Goal: Information Seeking & Learning: Compare options

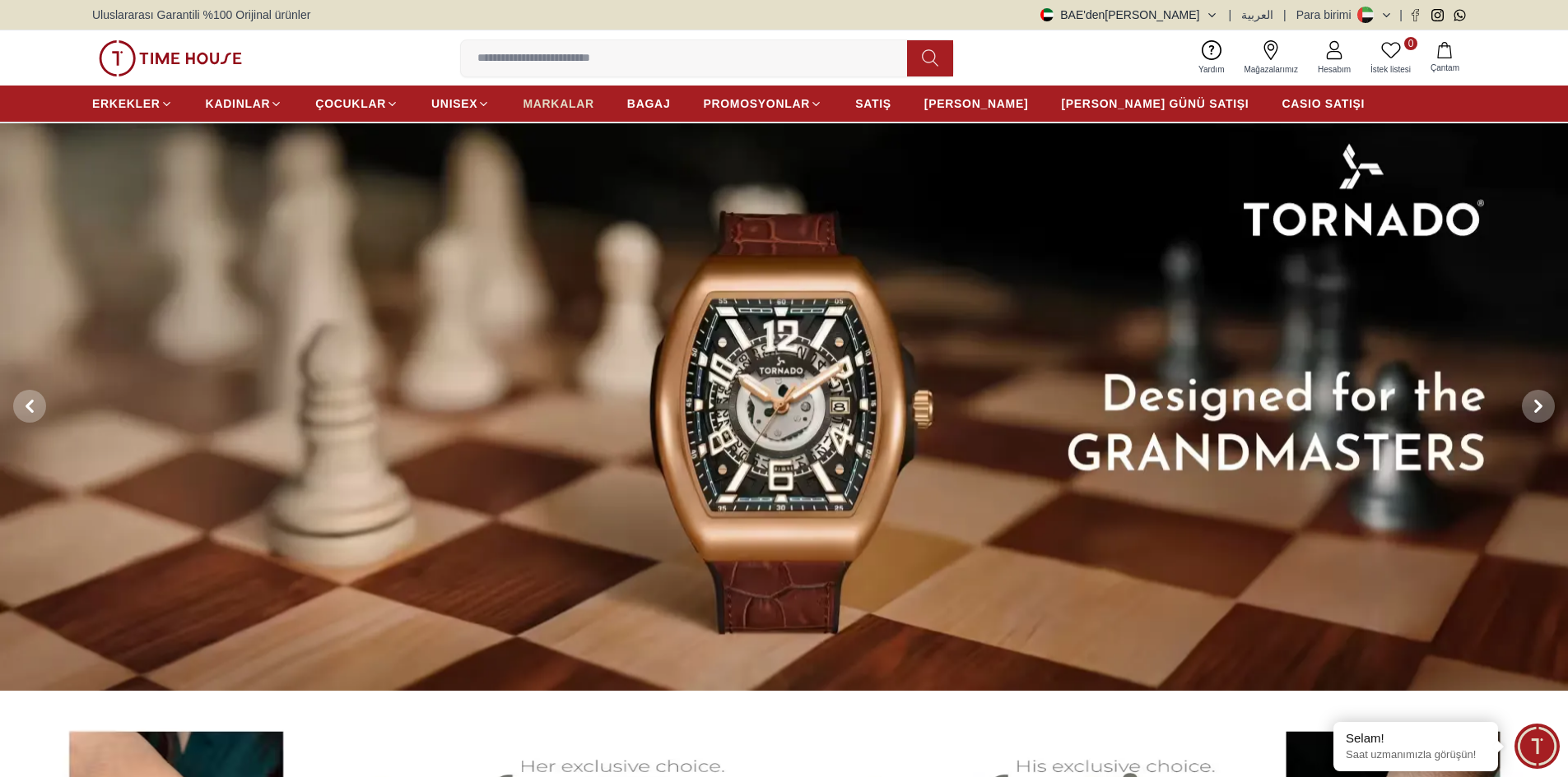
click at [575, 99] on font "MARKALAR" at bounding box center [558, 104] width 71 height 13
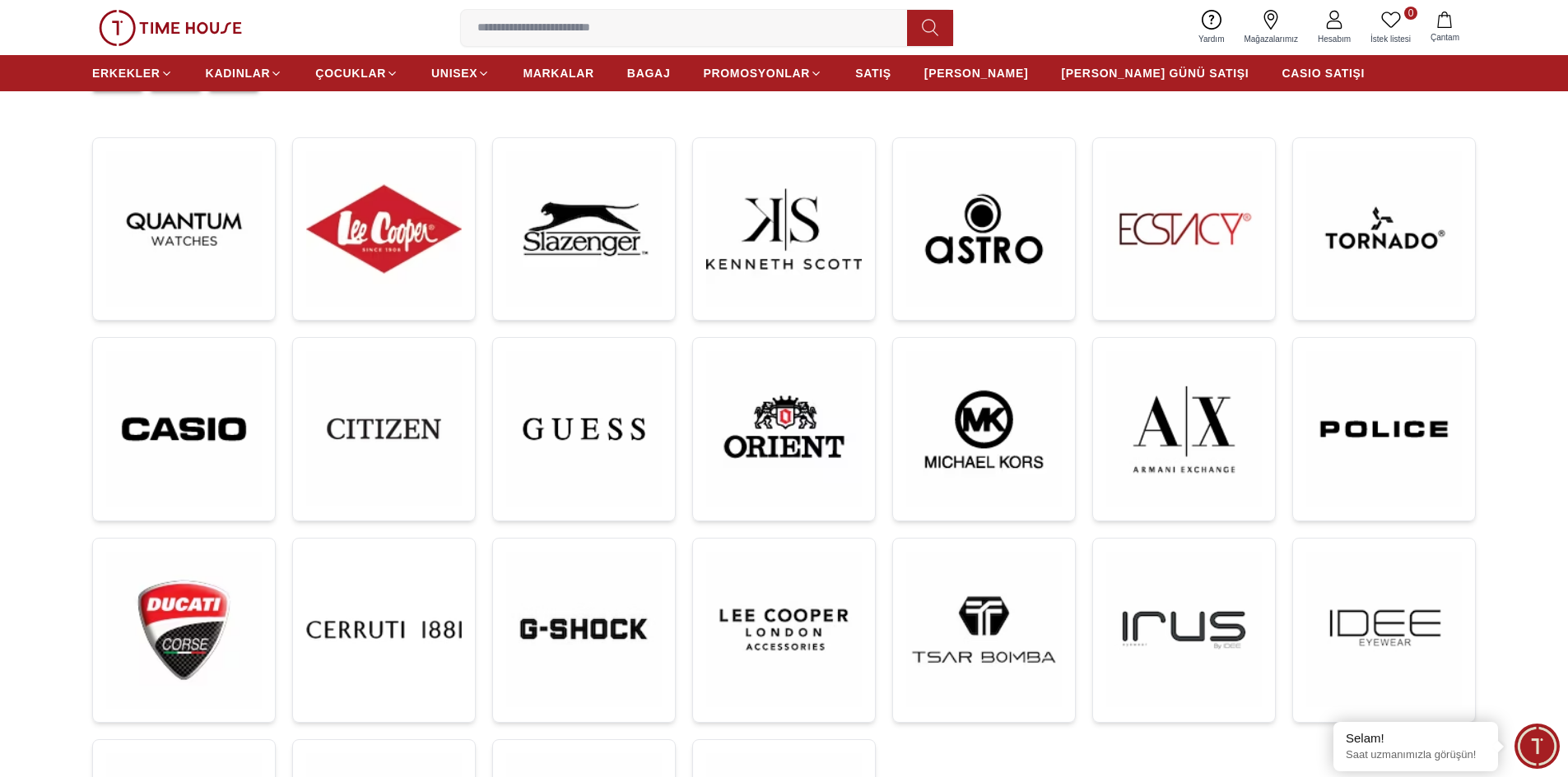
scroll to position [247, 0]
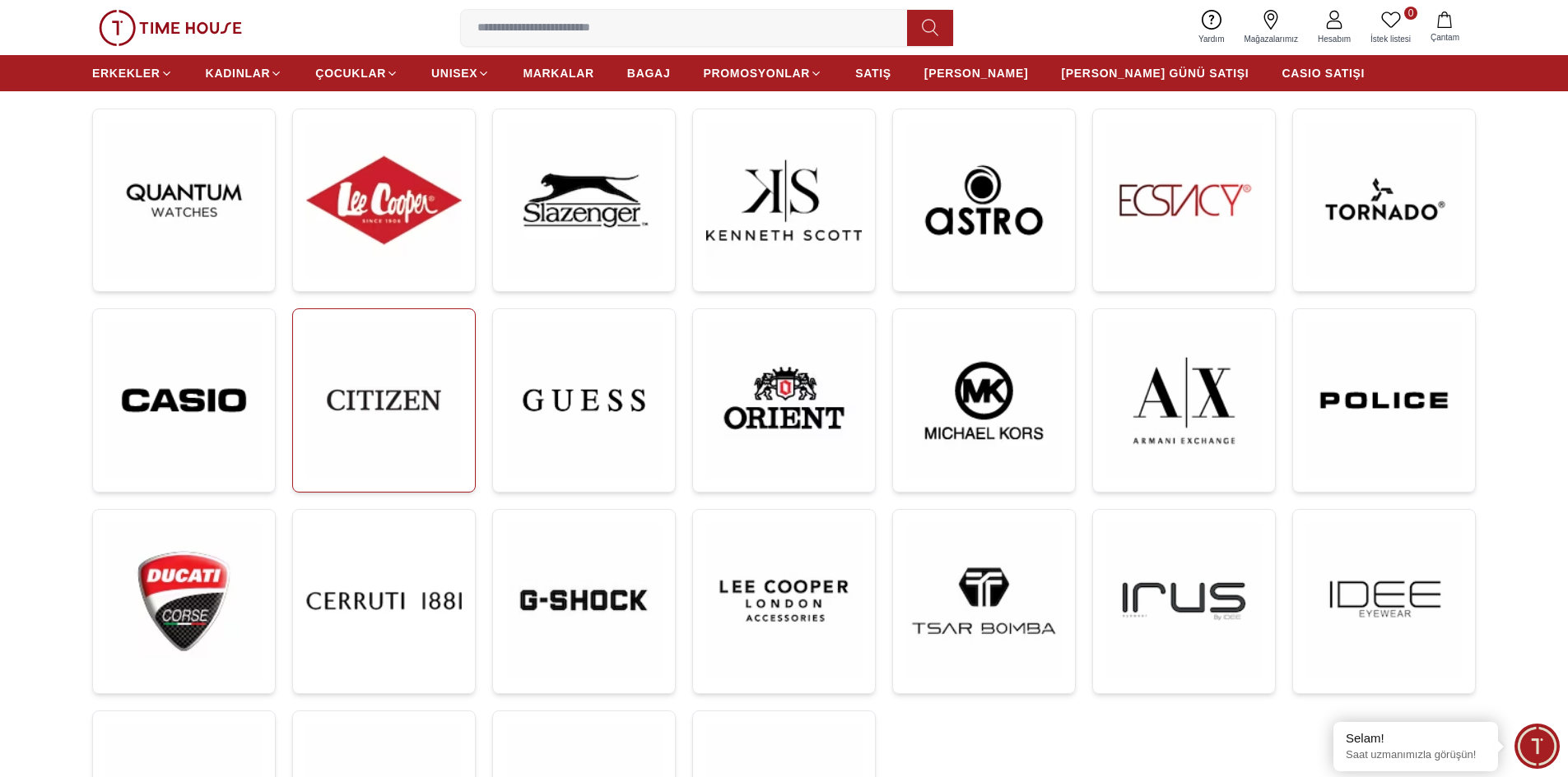
click at [403, 385] on img at bounding box center [384, 399] width 155 height 155
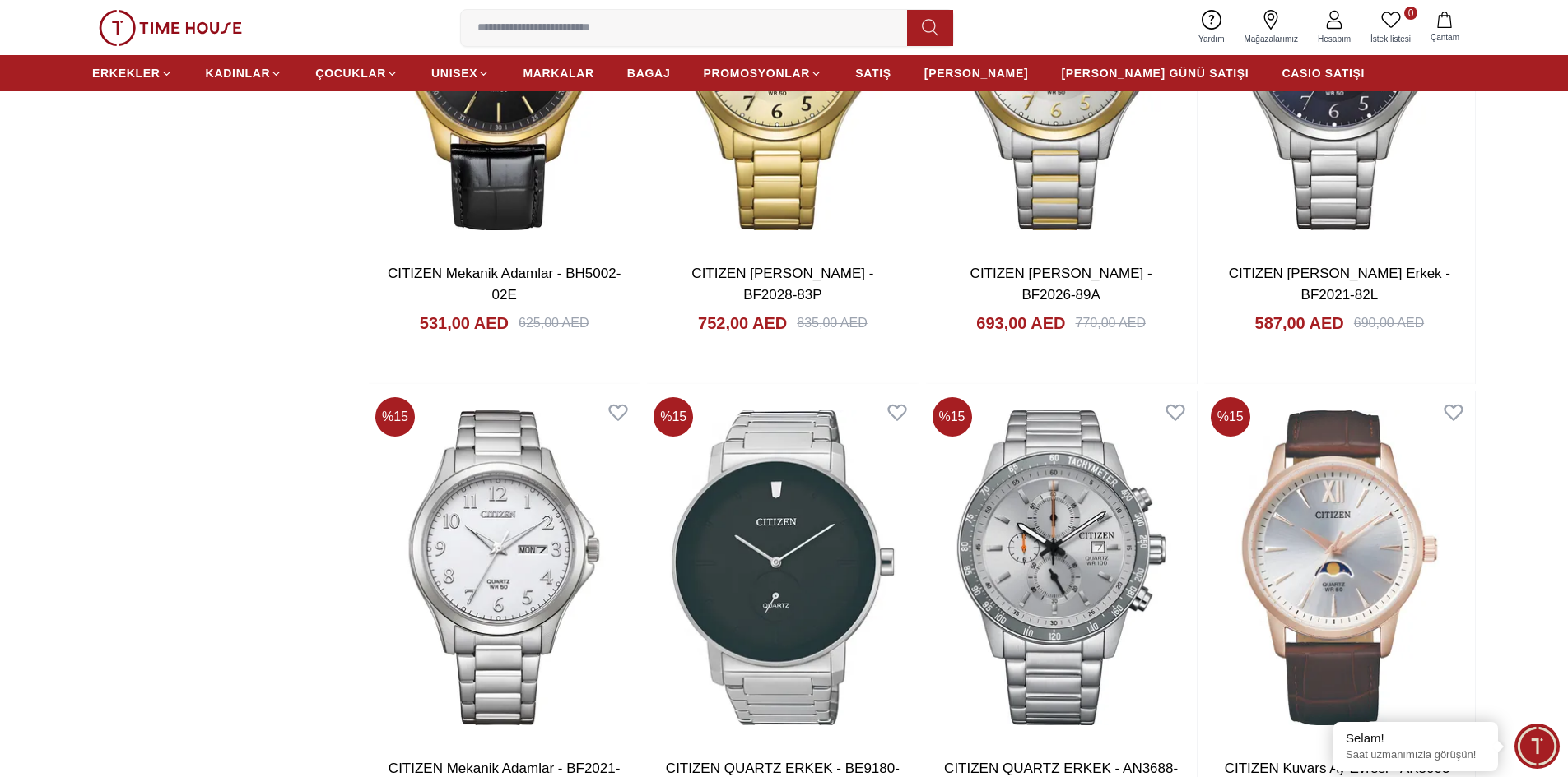
scroll to position [2633, 0]
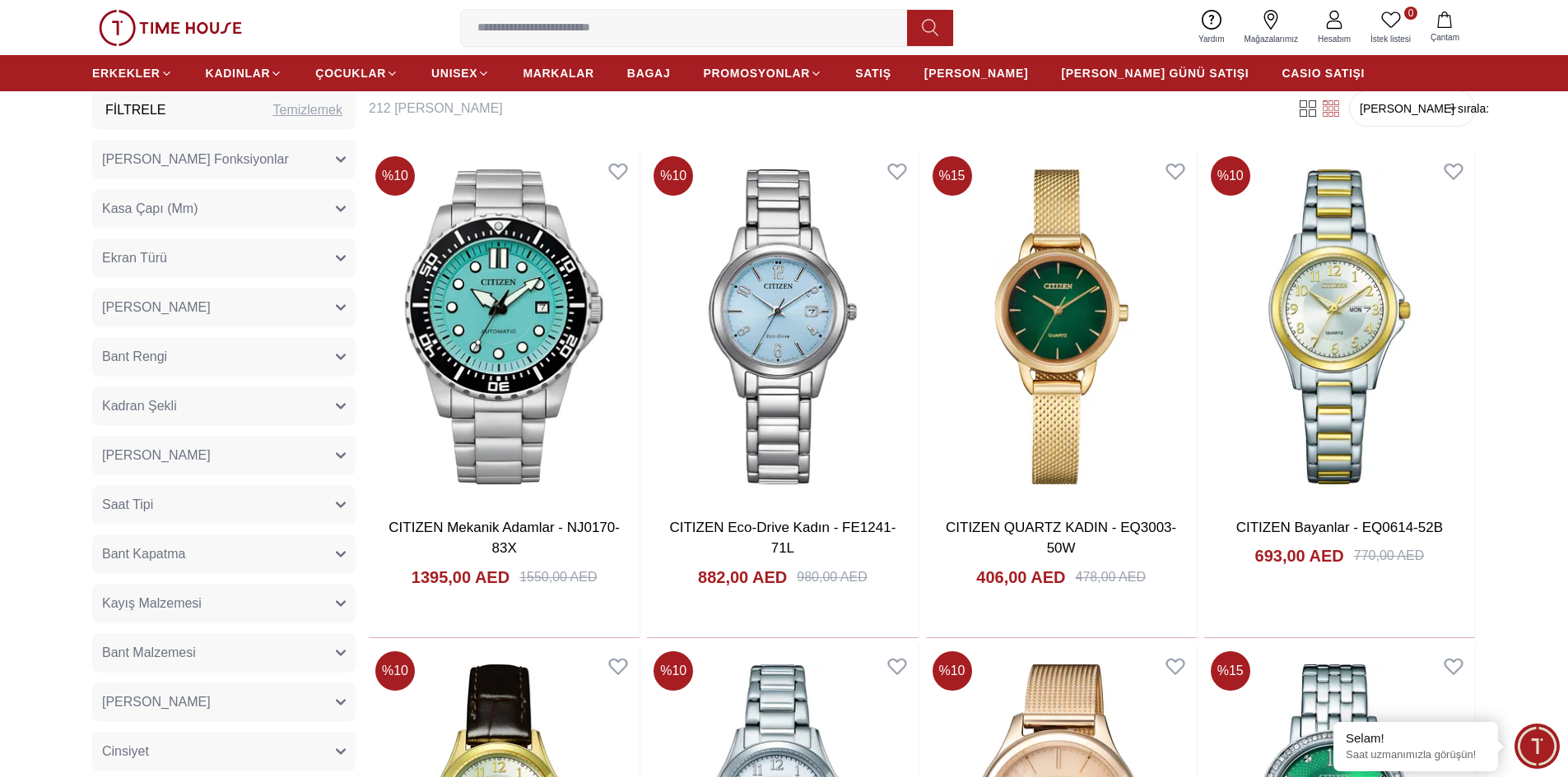
scroll to position [741, 0]
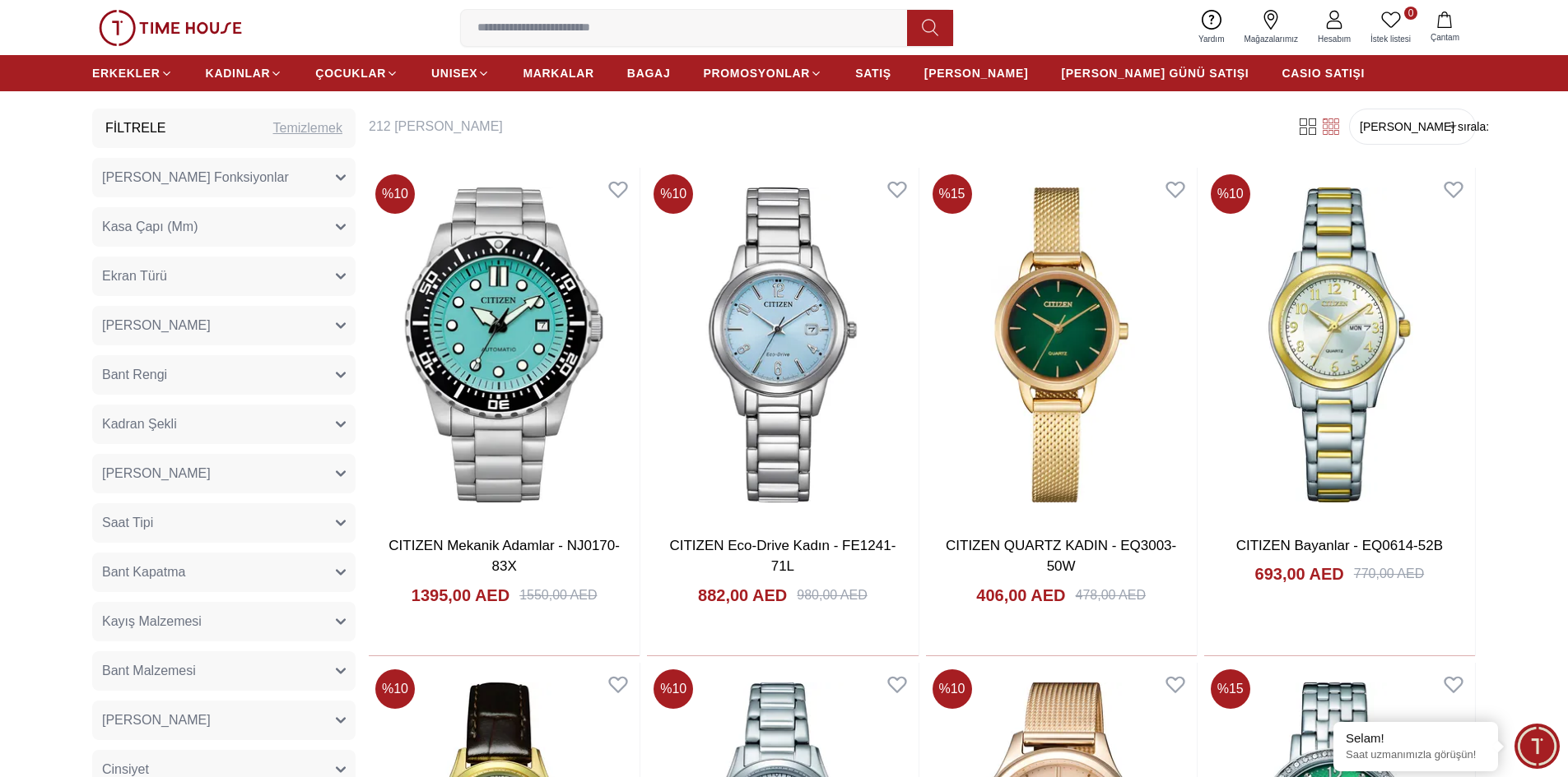
click at [1409, 123] on font "[PERSON_NAME] sırala:" at bounding box center [1424, 126] width 129 height 13
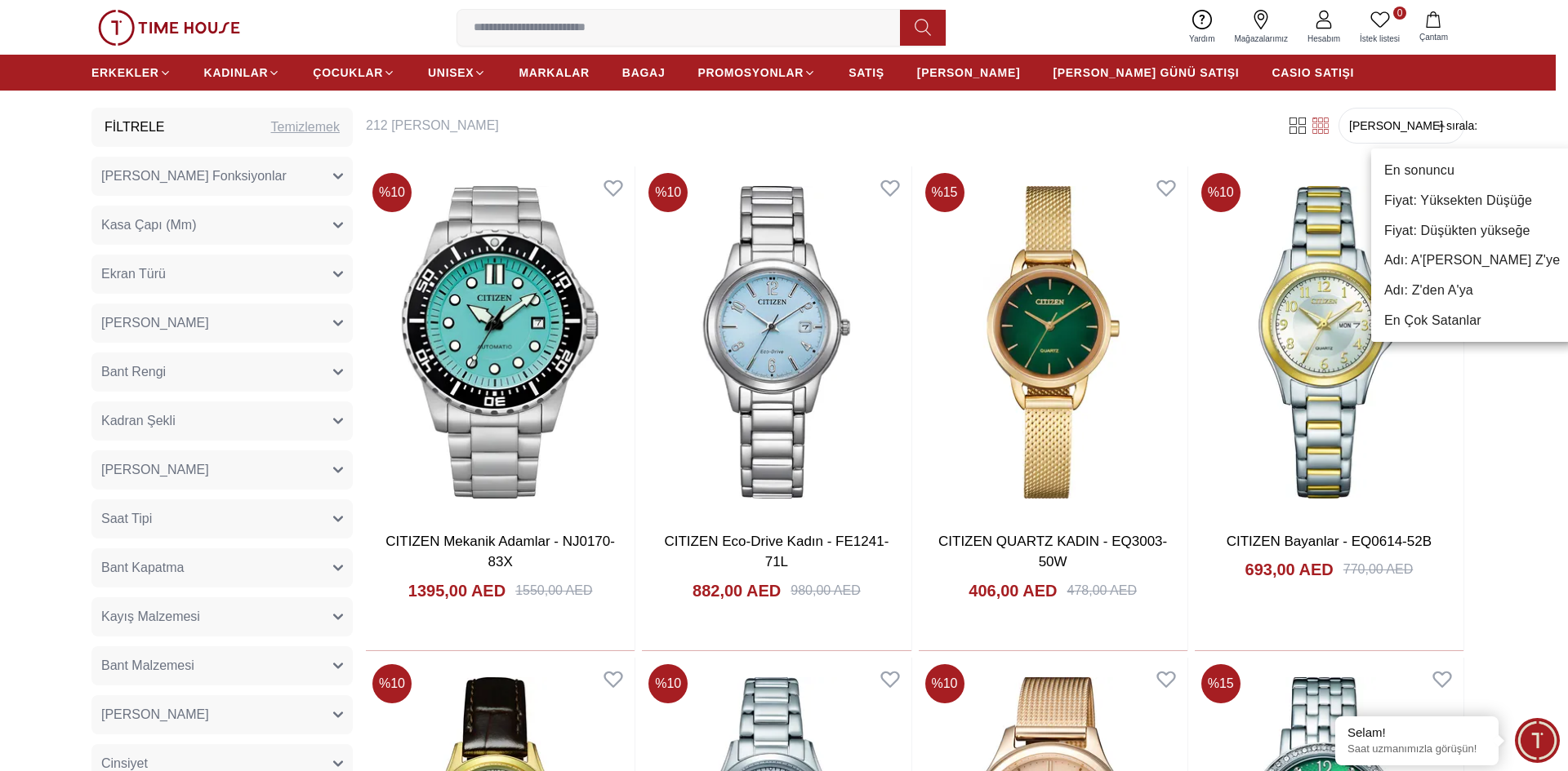
click at [1452, 232] on font "Fiyat: Düşükten yükseğe" at bounding box center [1457, 229] width 146 height 14
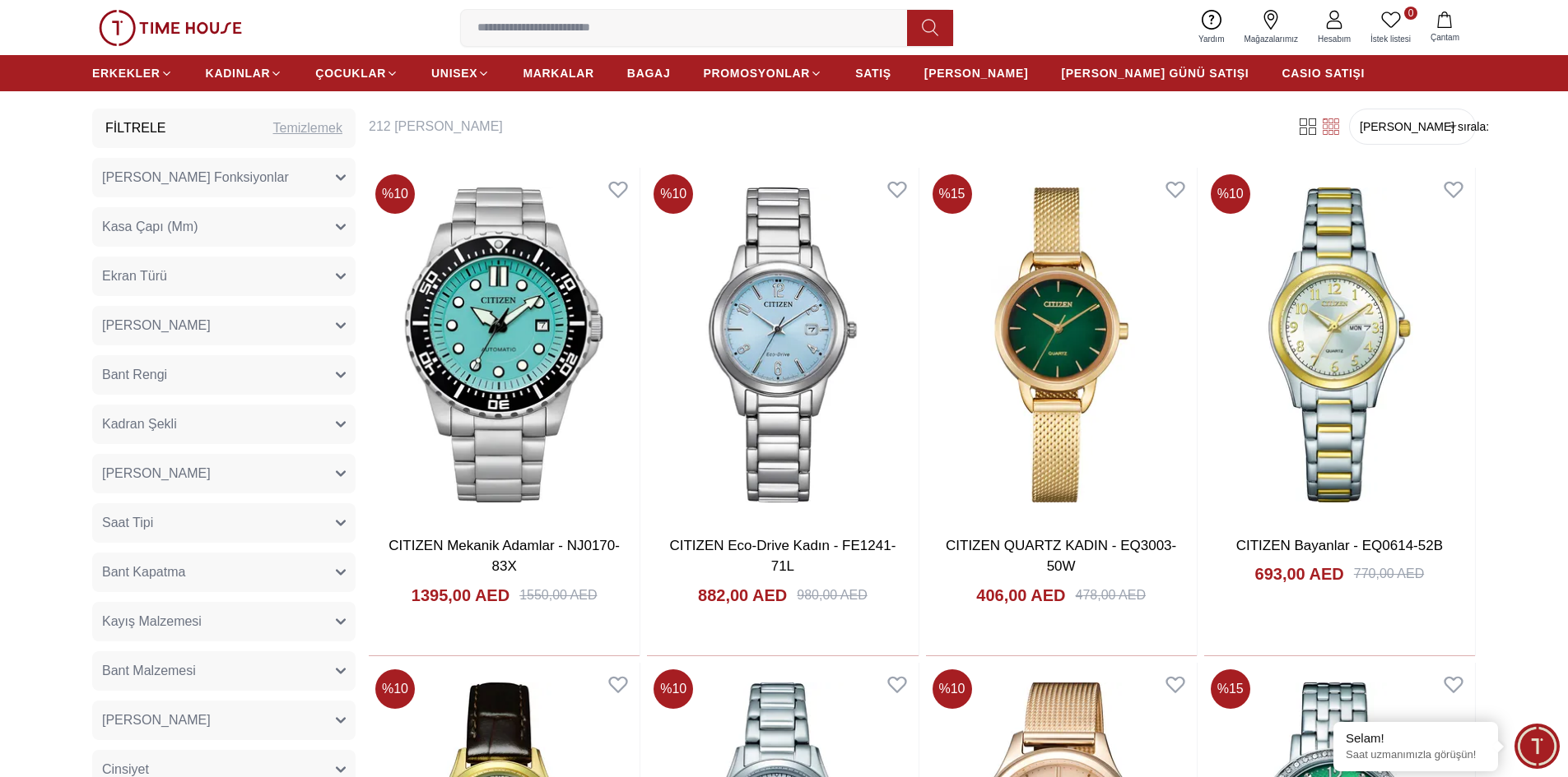
type input "*"
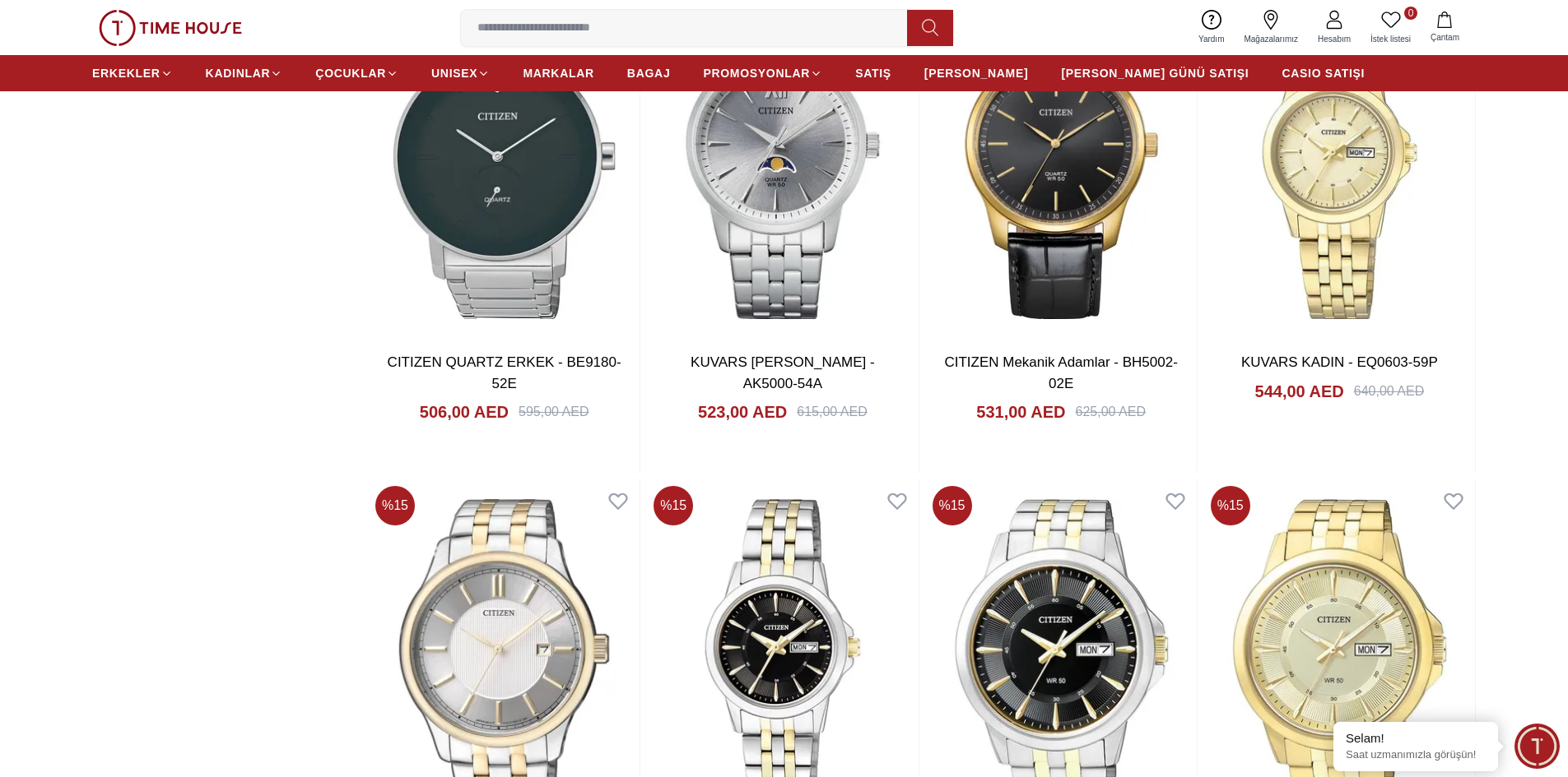
scroll to position [2057, 0]
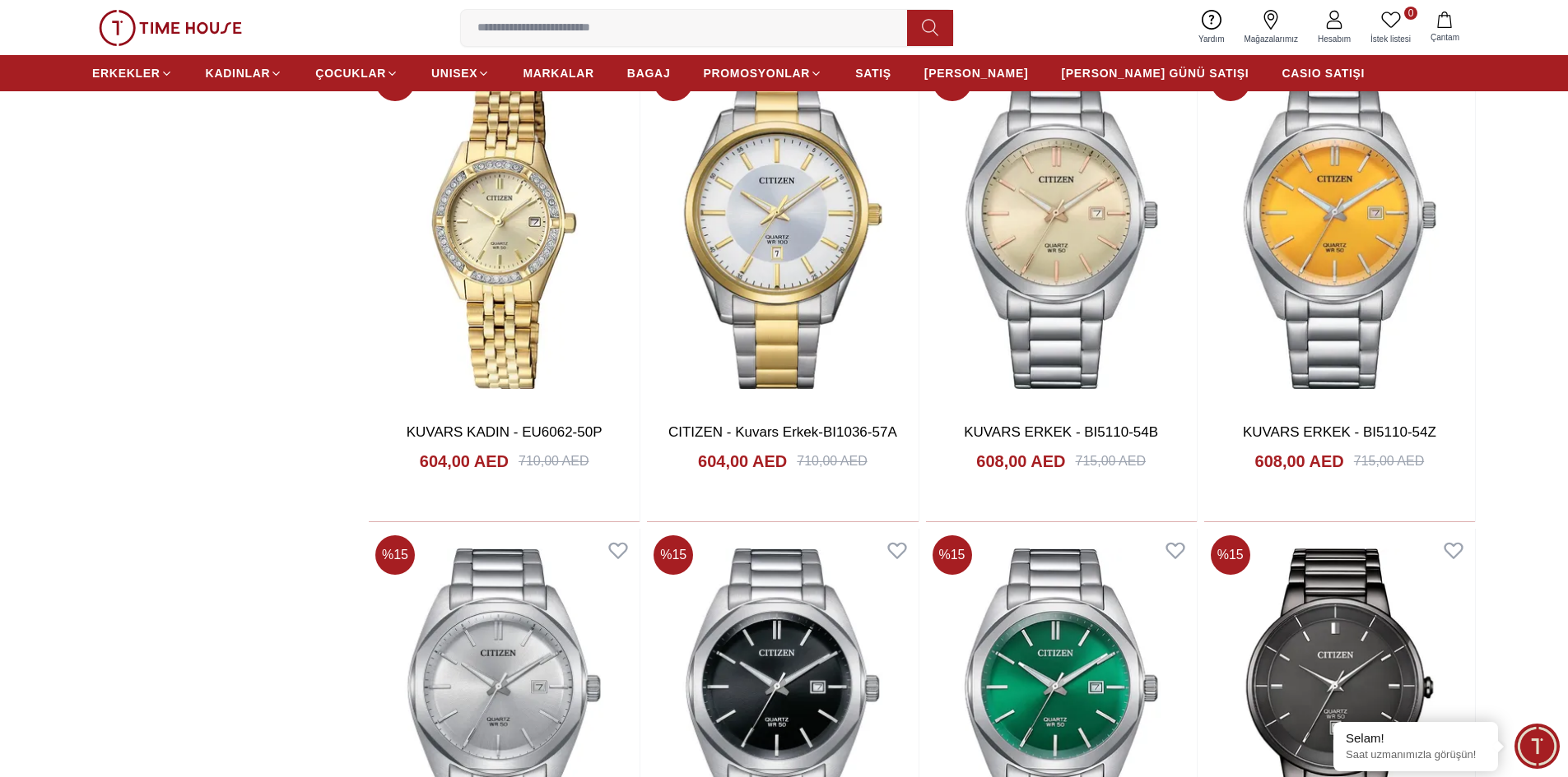
scroll to position [4772, 0]
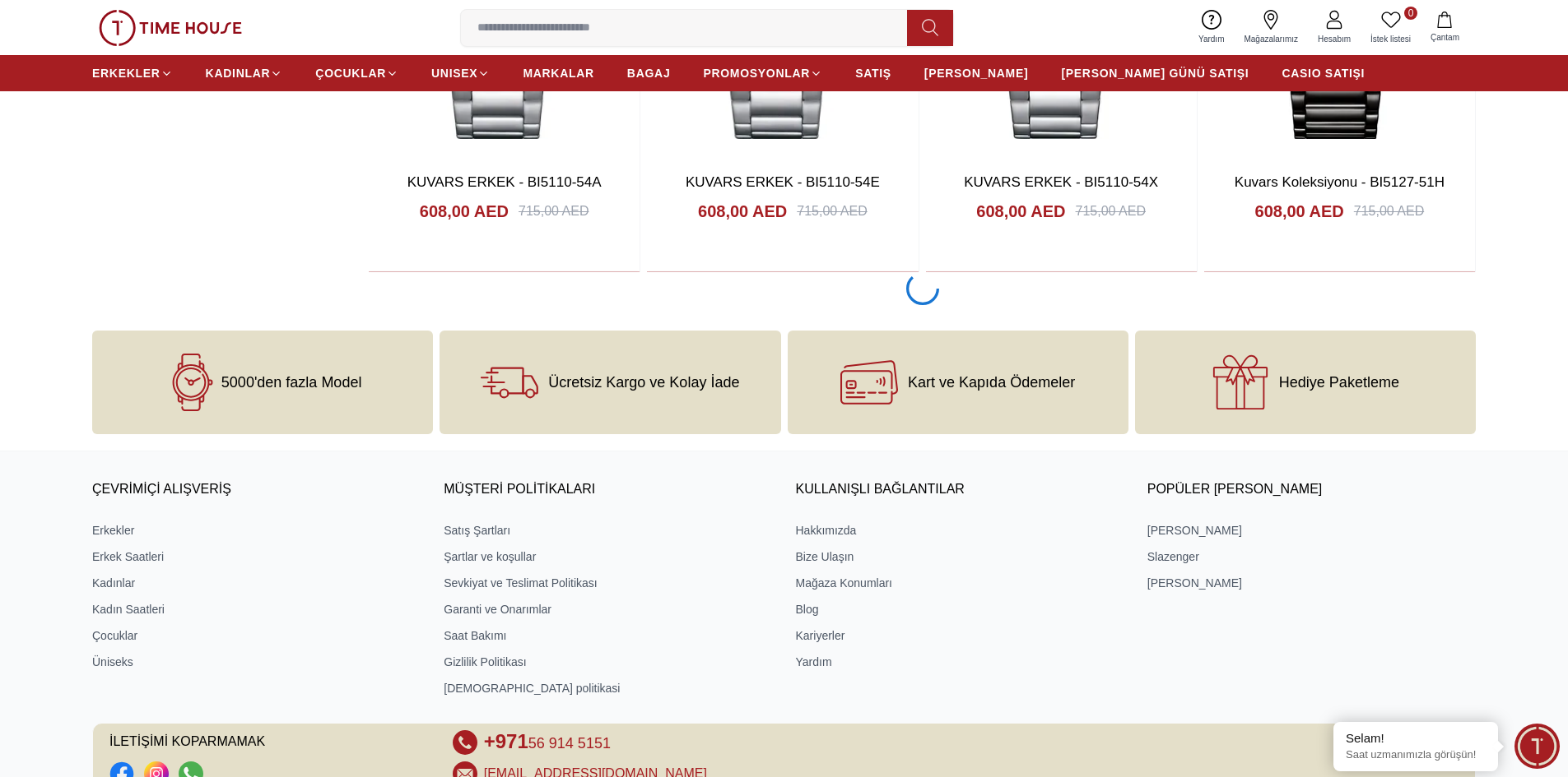
scroll to position [5512, 0]
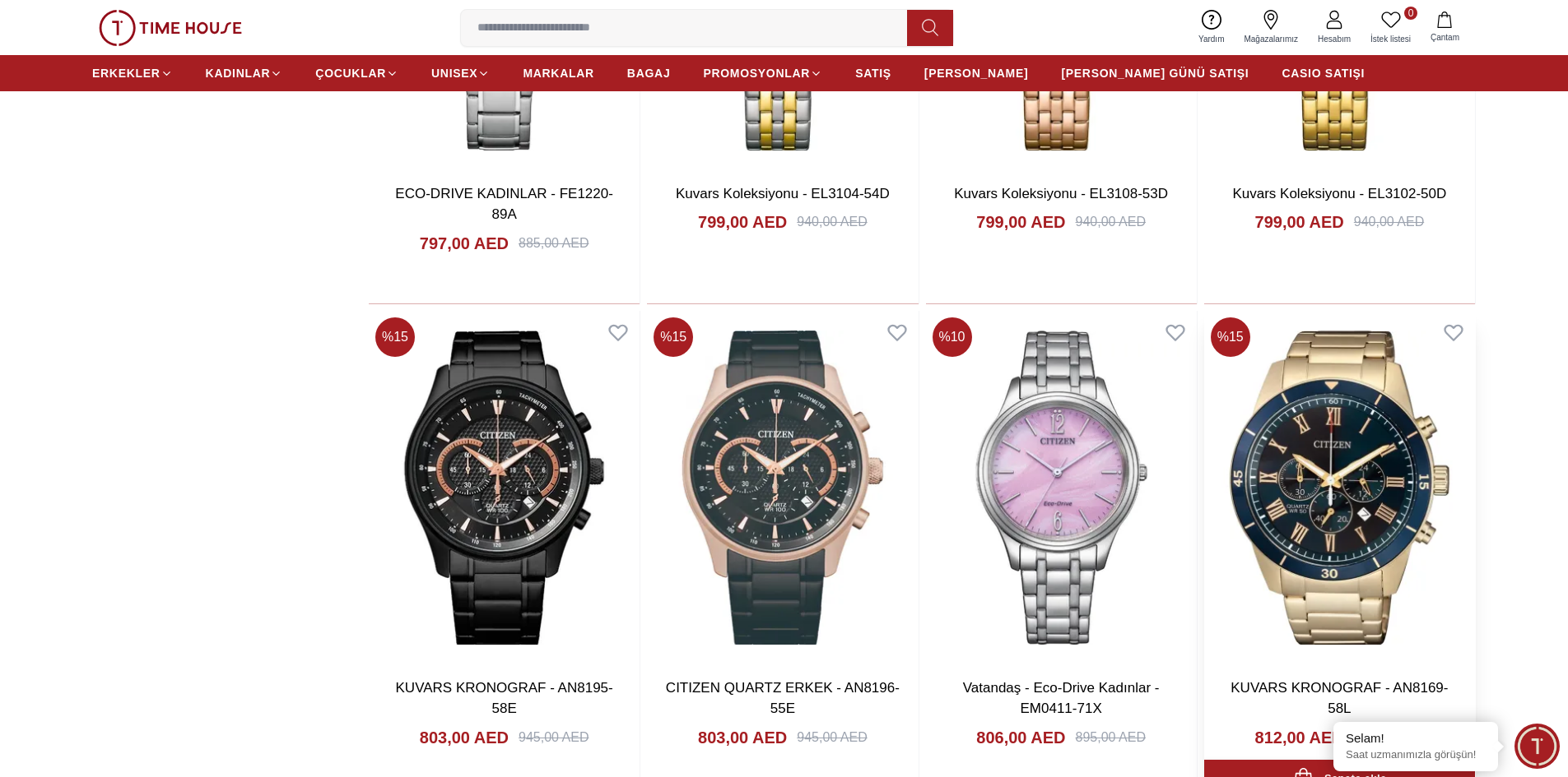
scroll to position [9873, 0]
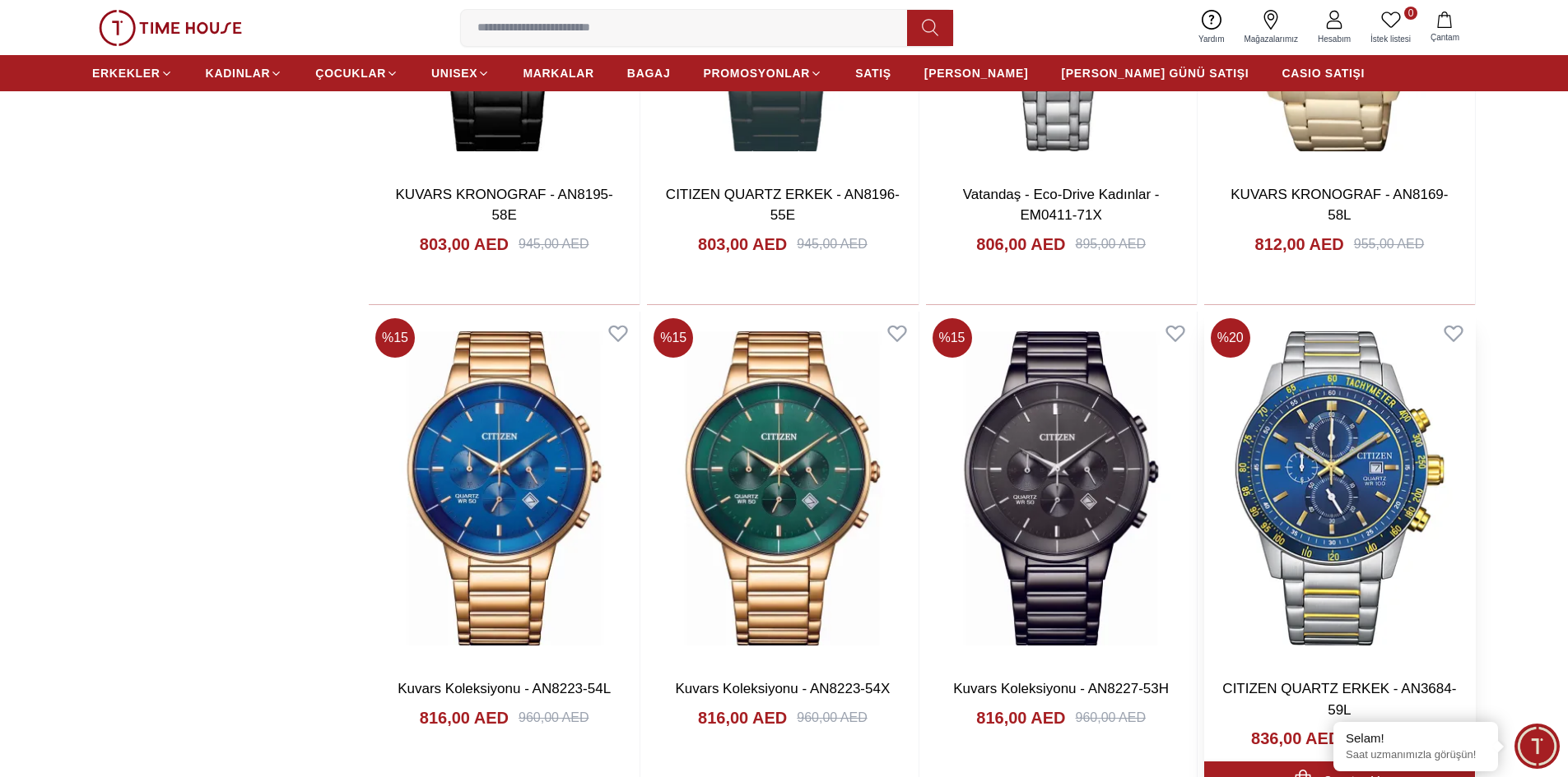
scroll to position [10366, 0]
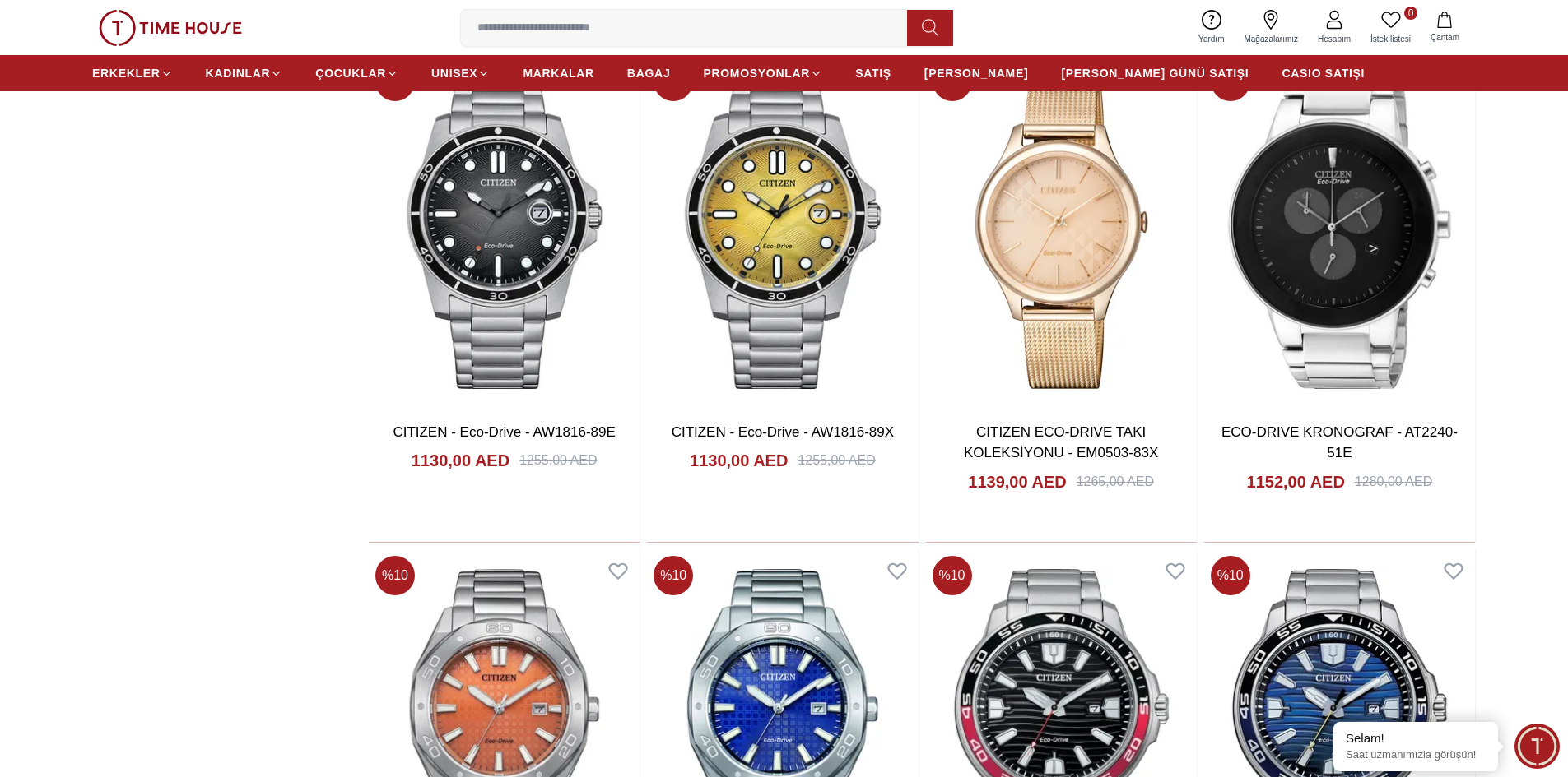
scroll to position [14626, 0]
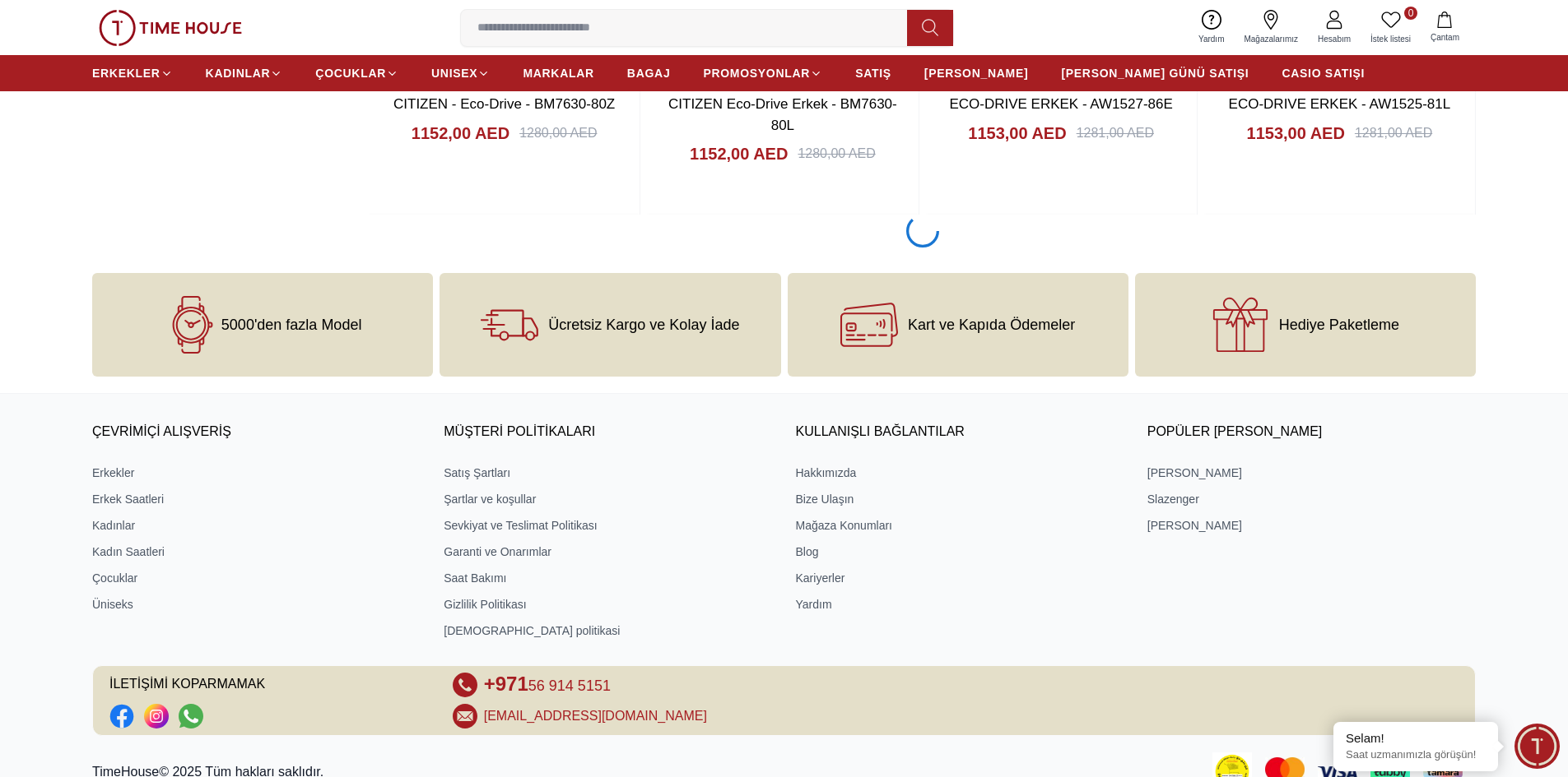
scroll to position [14974, 0]
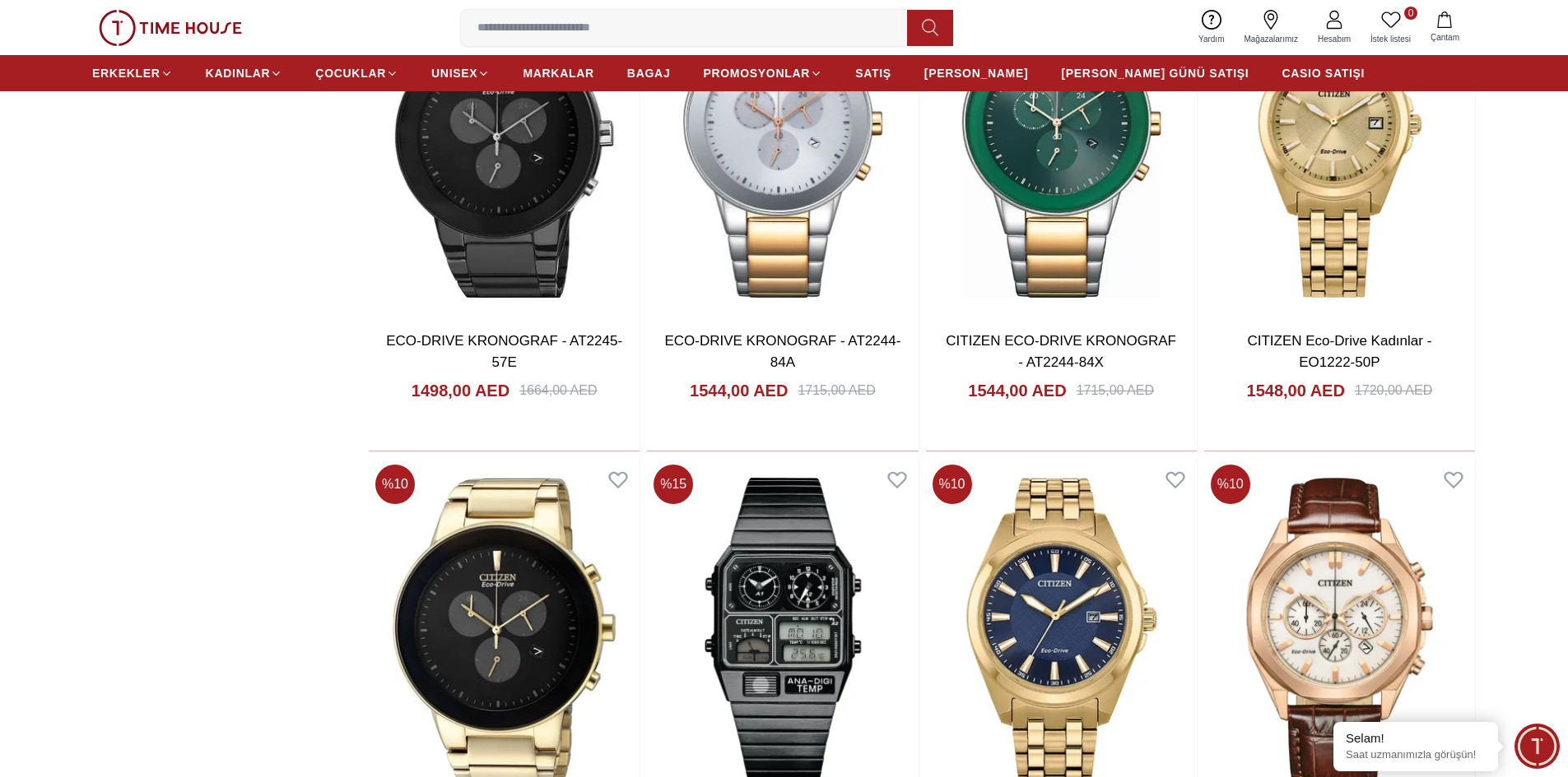
scroll to position [19801, 0]
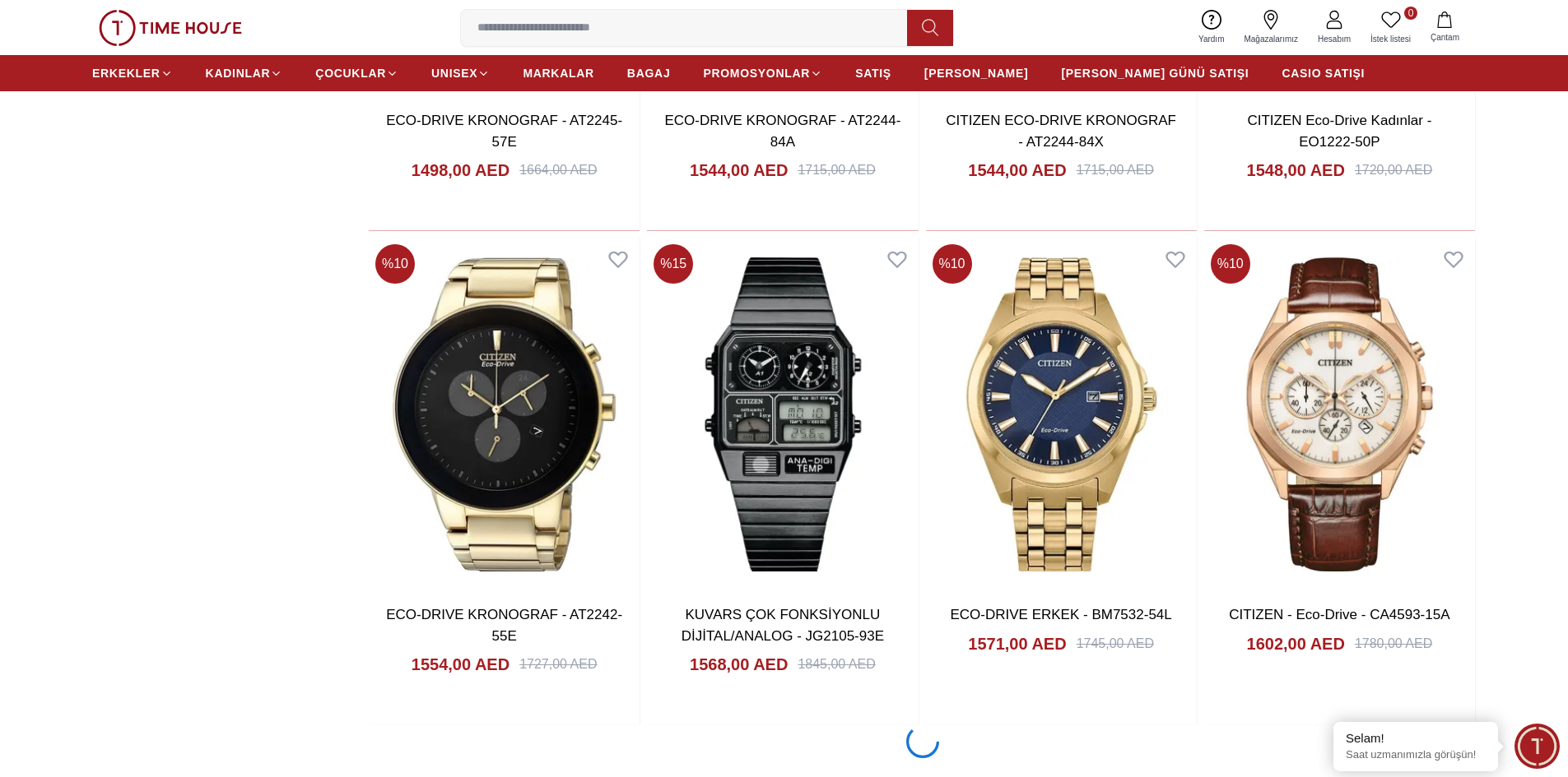
scroll to position [20157, 0]
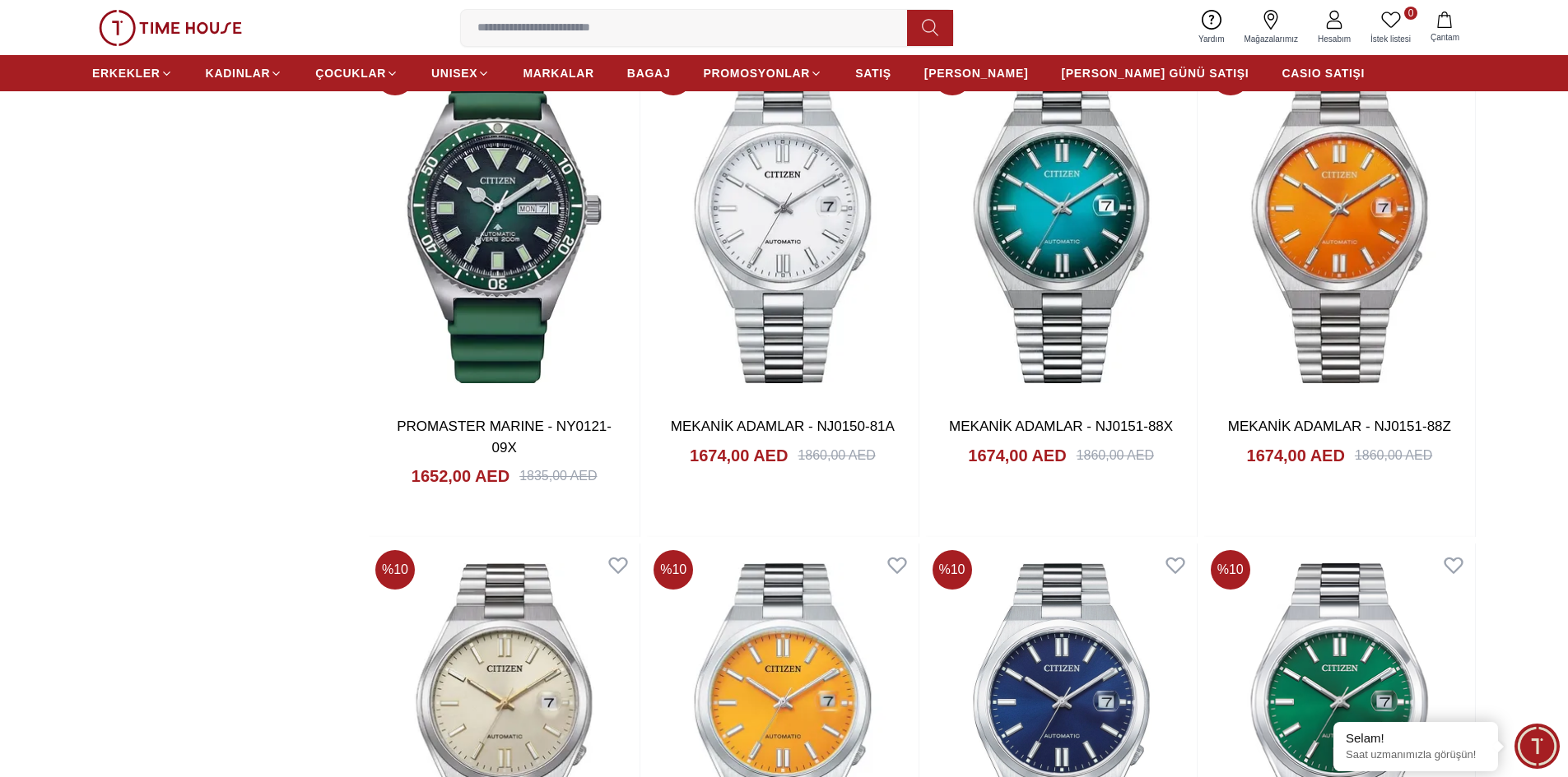
scroll to position [20897, 0]
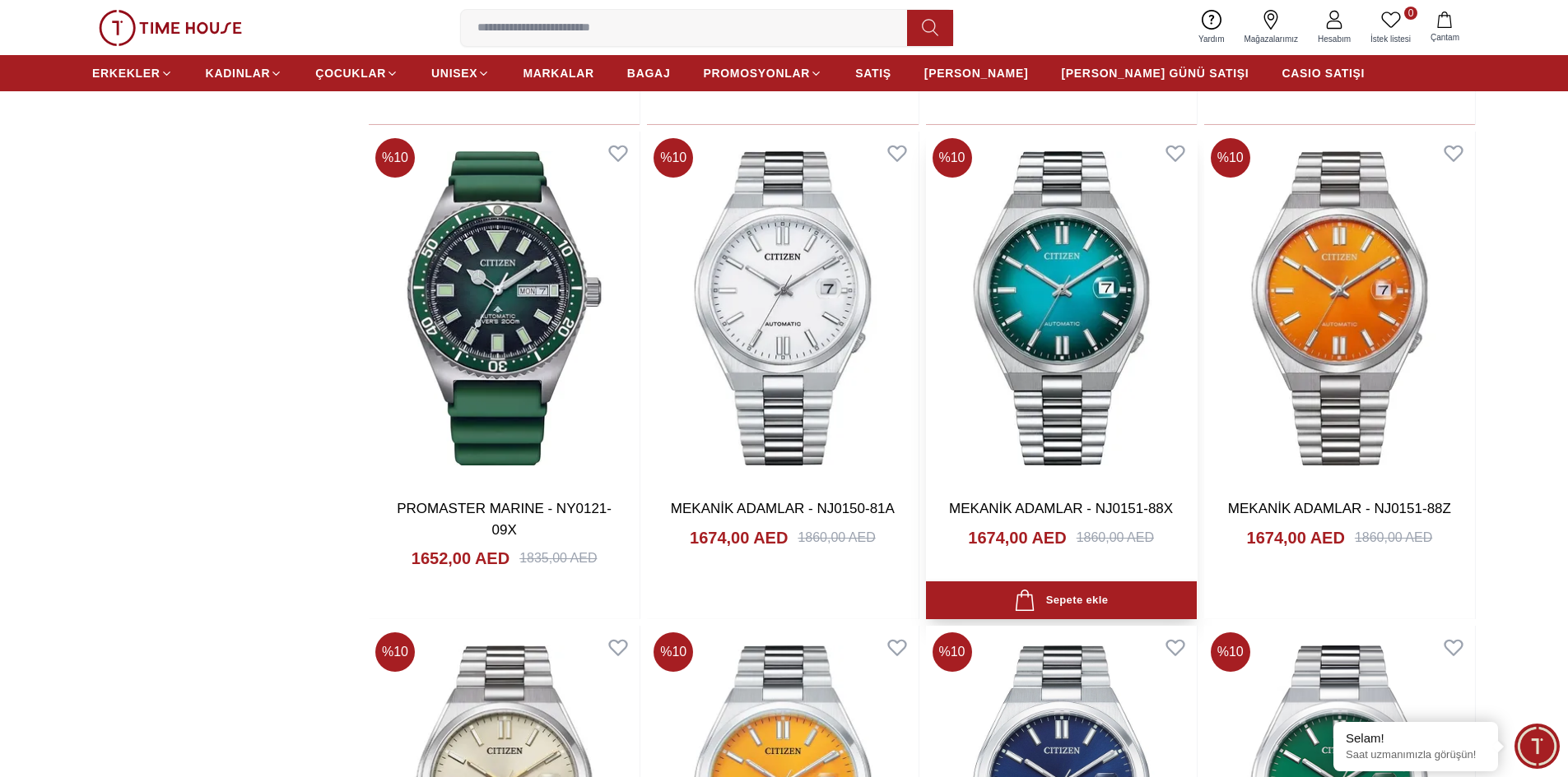
click at [1060, 274] on img at bounding box center [1062, 308] width 271 height 354
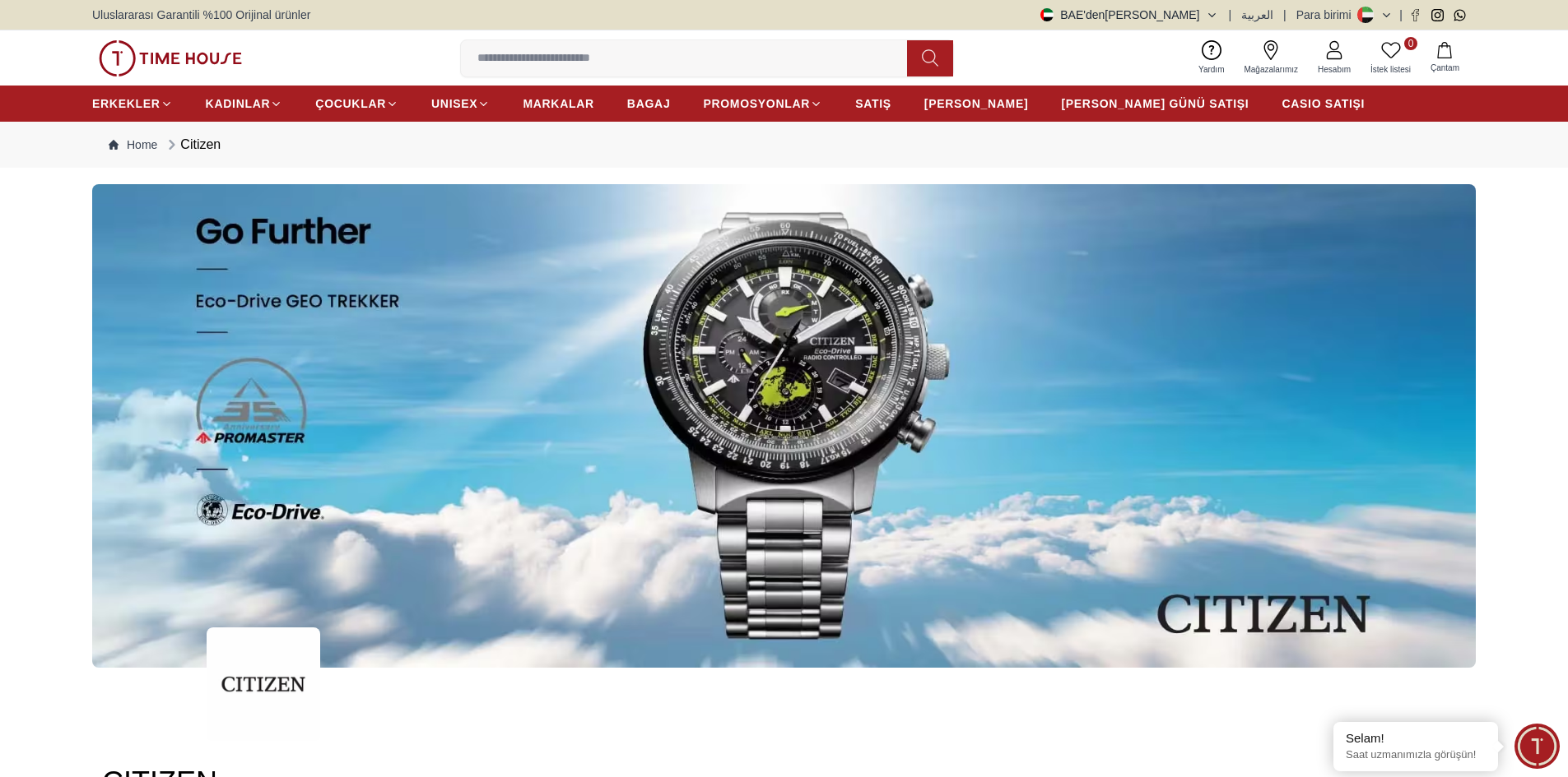
scroll to position [2192, 0]
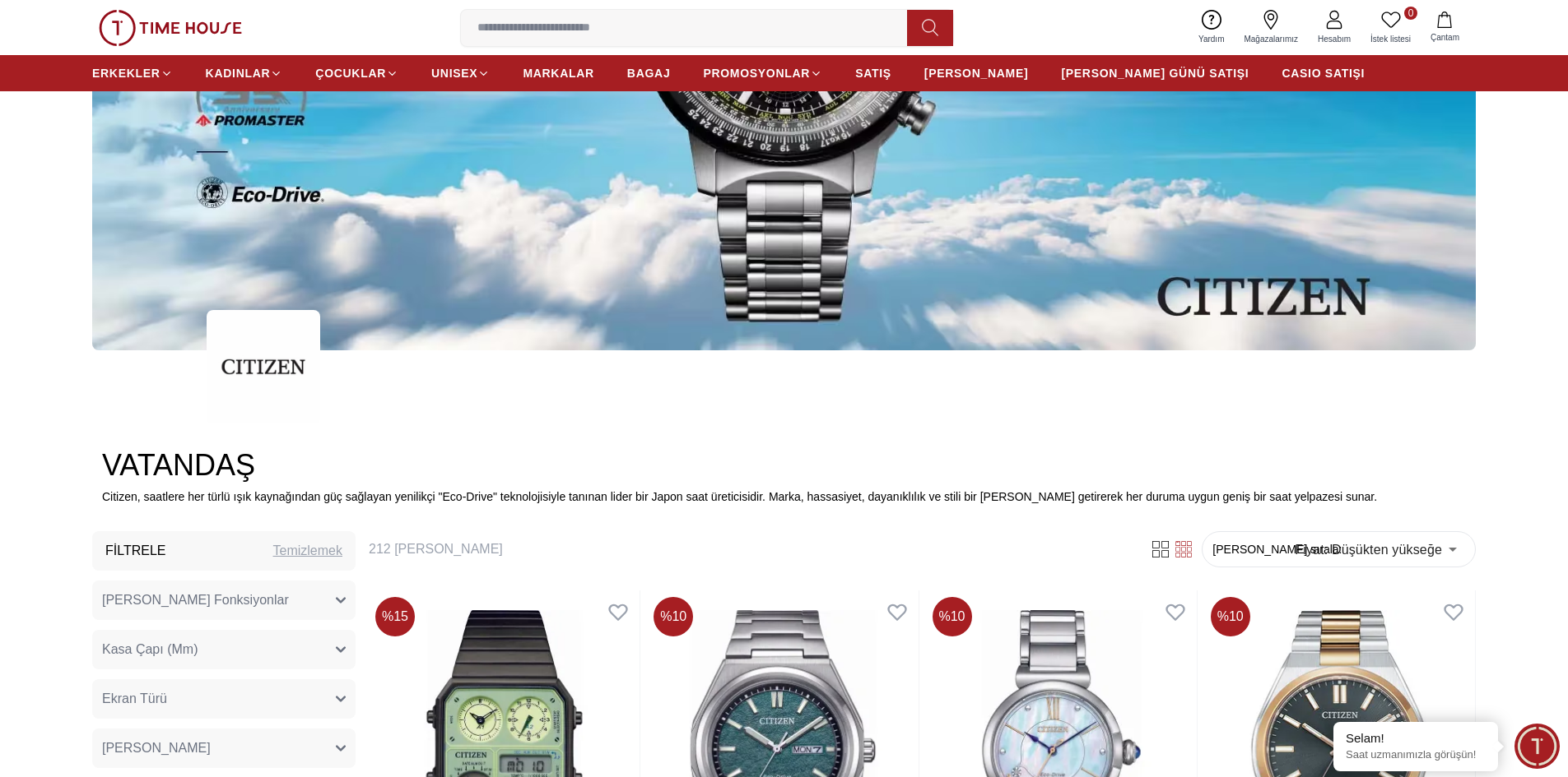
scroll to position [576, 0]
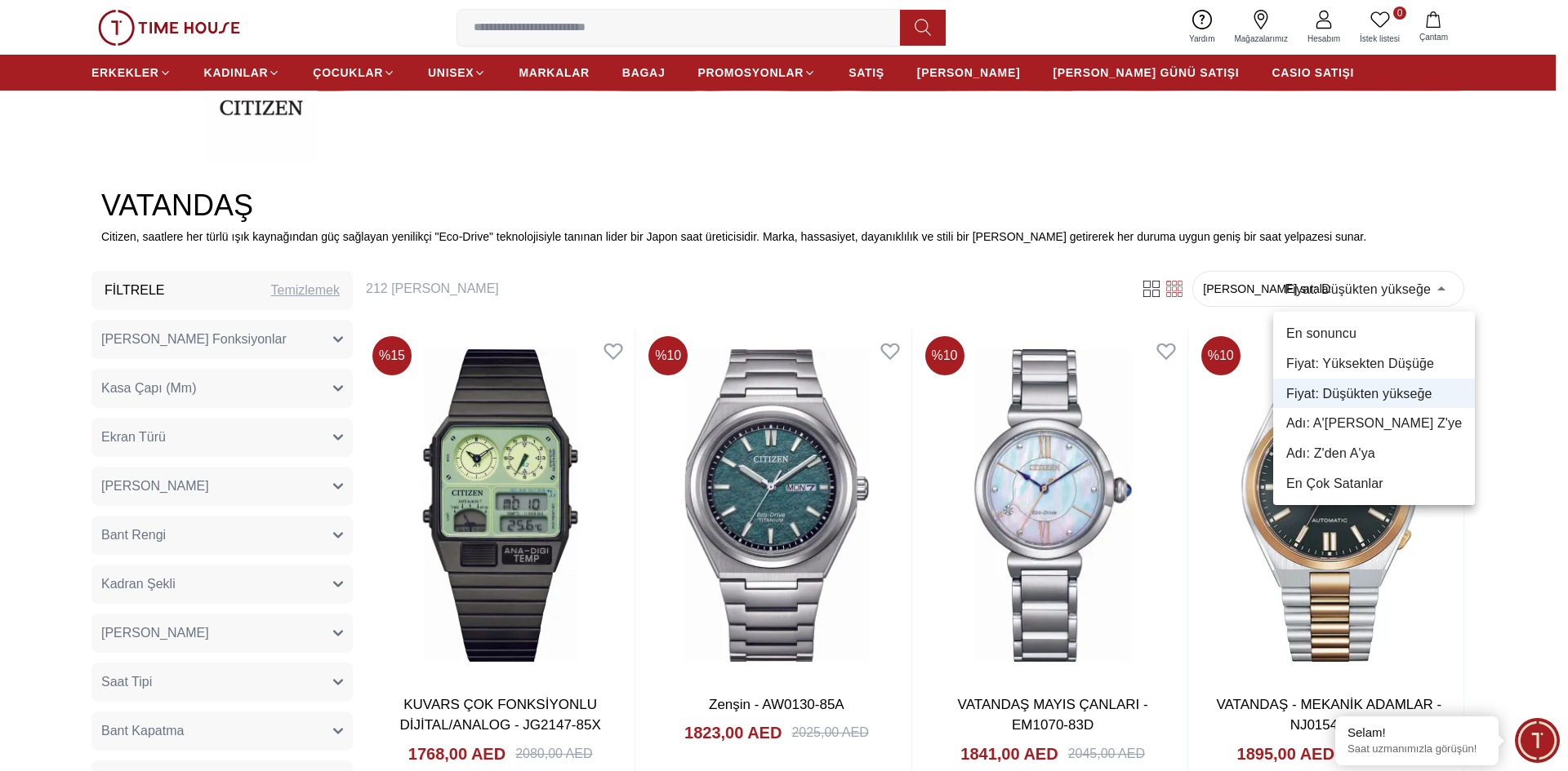
click at [1360, 369] on font "Fiyat: Yüksekten Düşüğe" at bounding box center [1360, 363] width 147 height 14
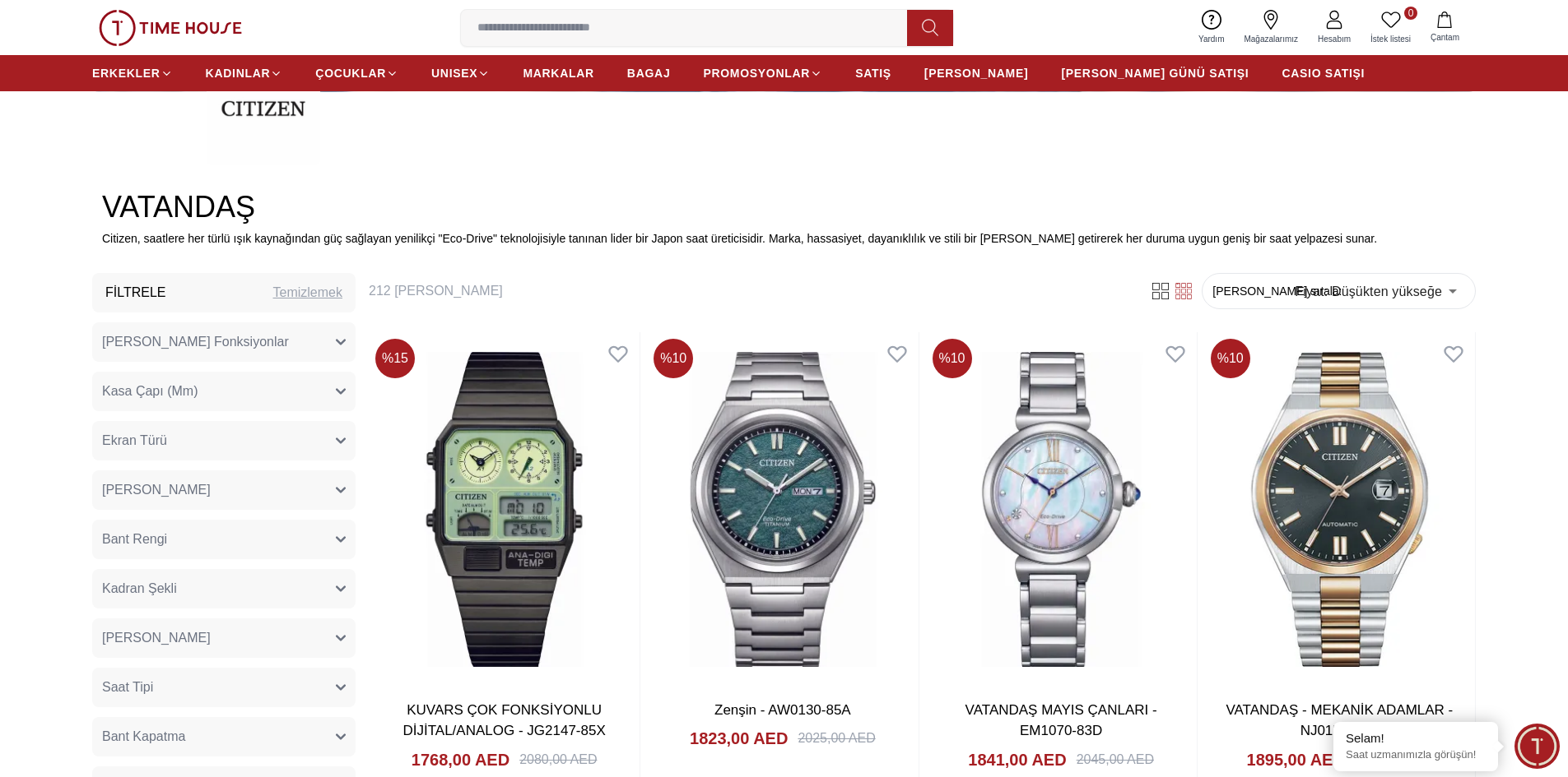
type input "*"
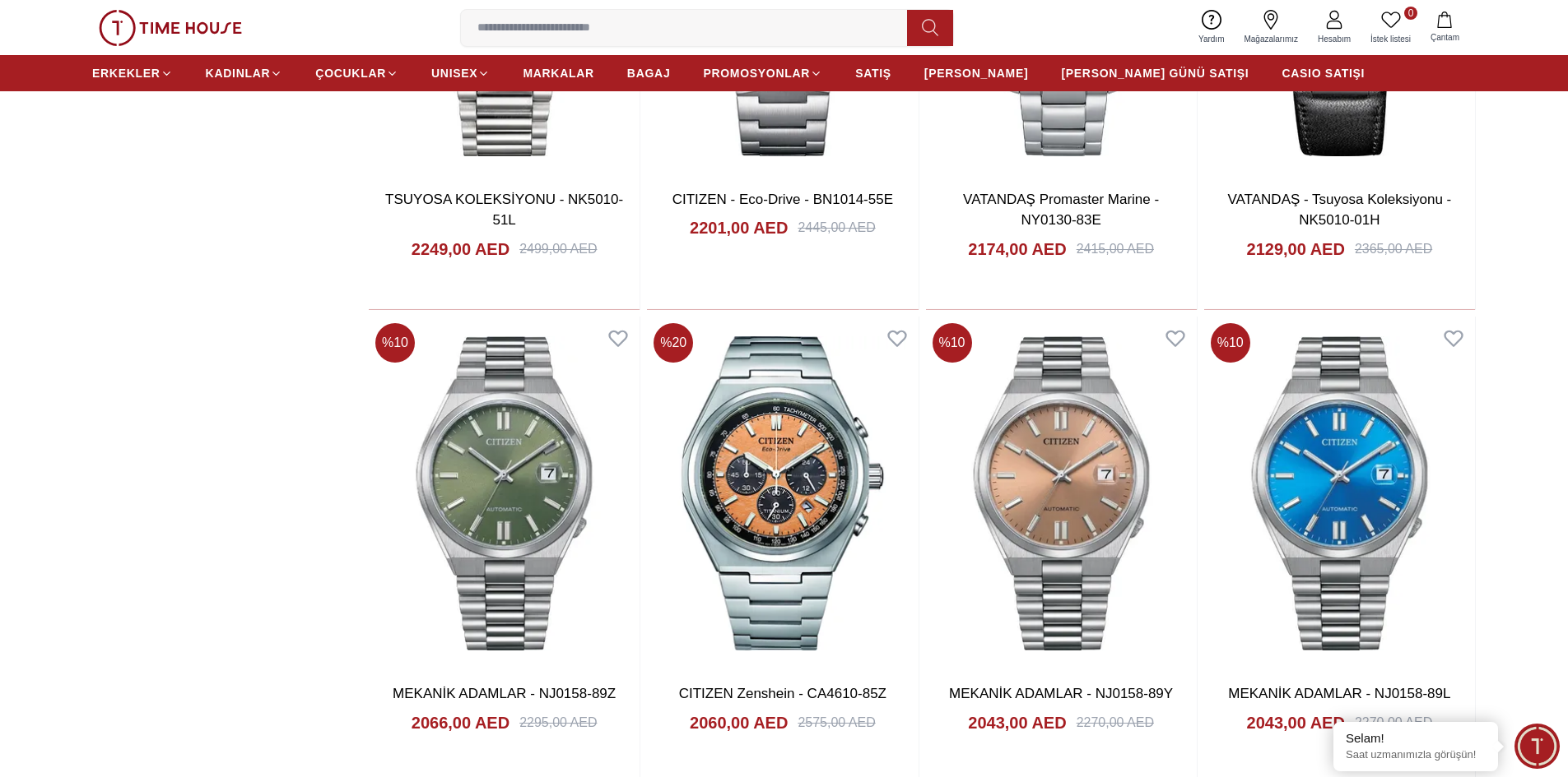
scroll to position [2961, 0]
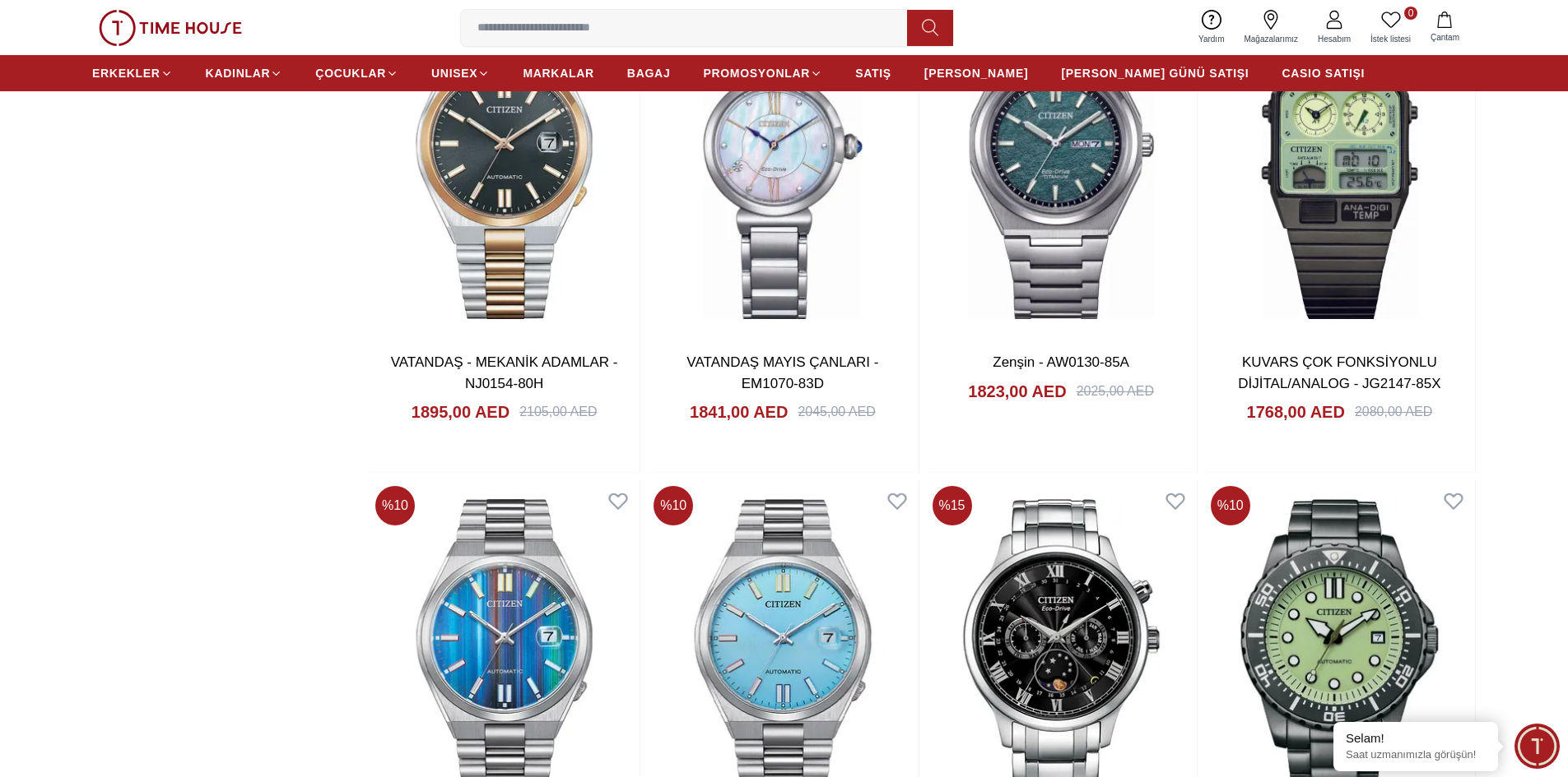
scroll to position [4525, 0]
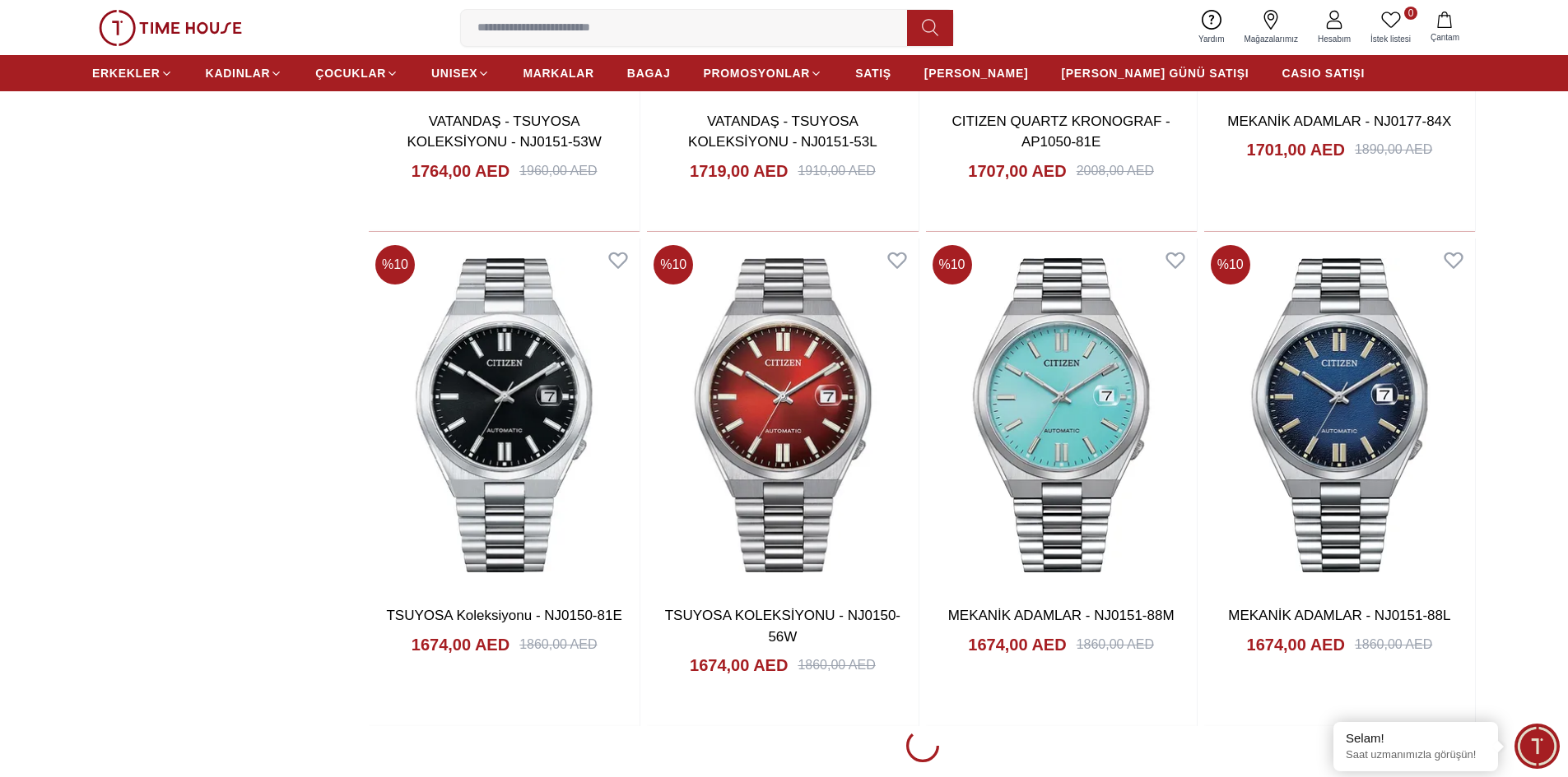
scroll to position [5101, 0]
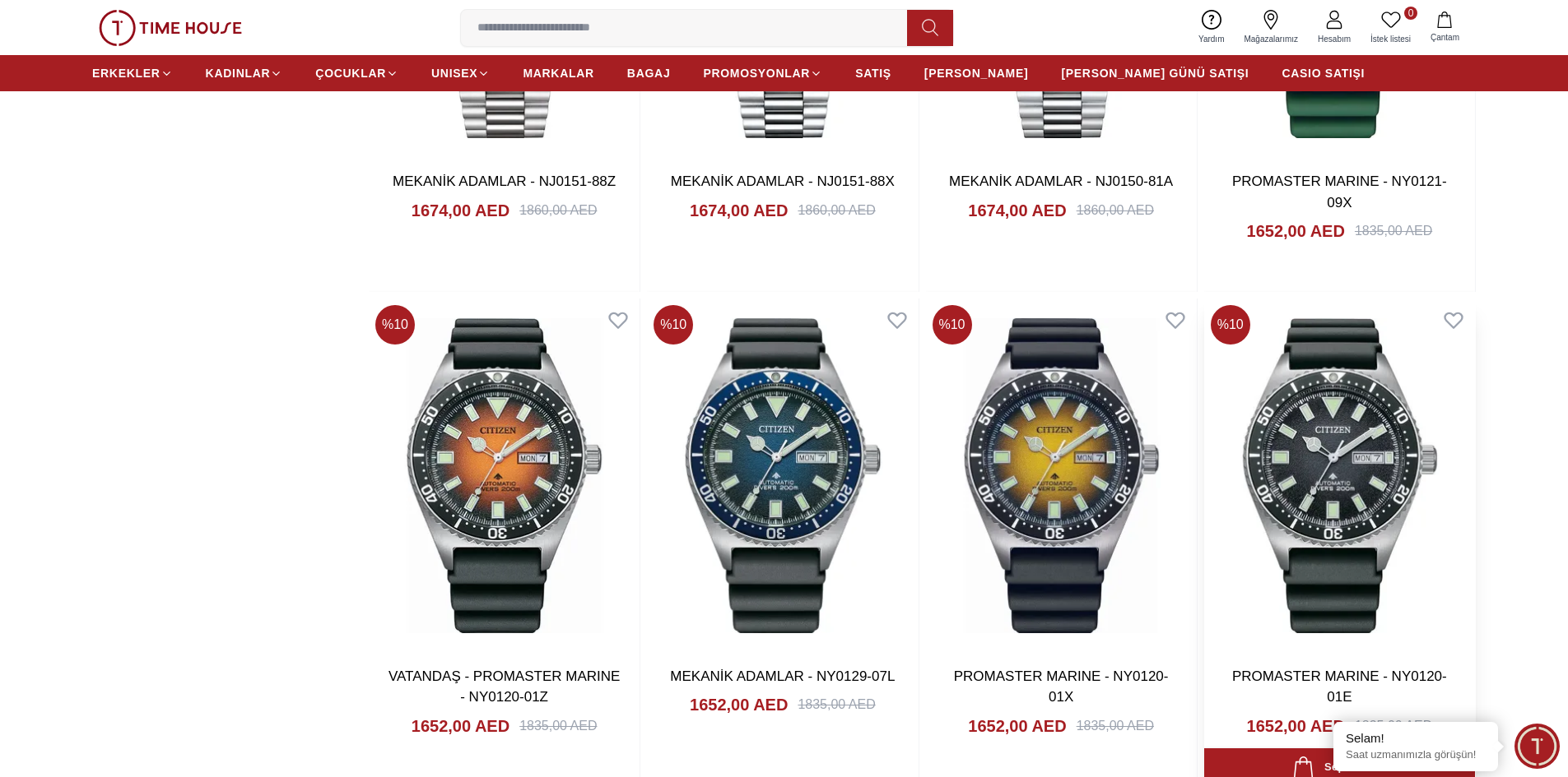
scroll to position [6499, 0]
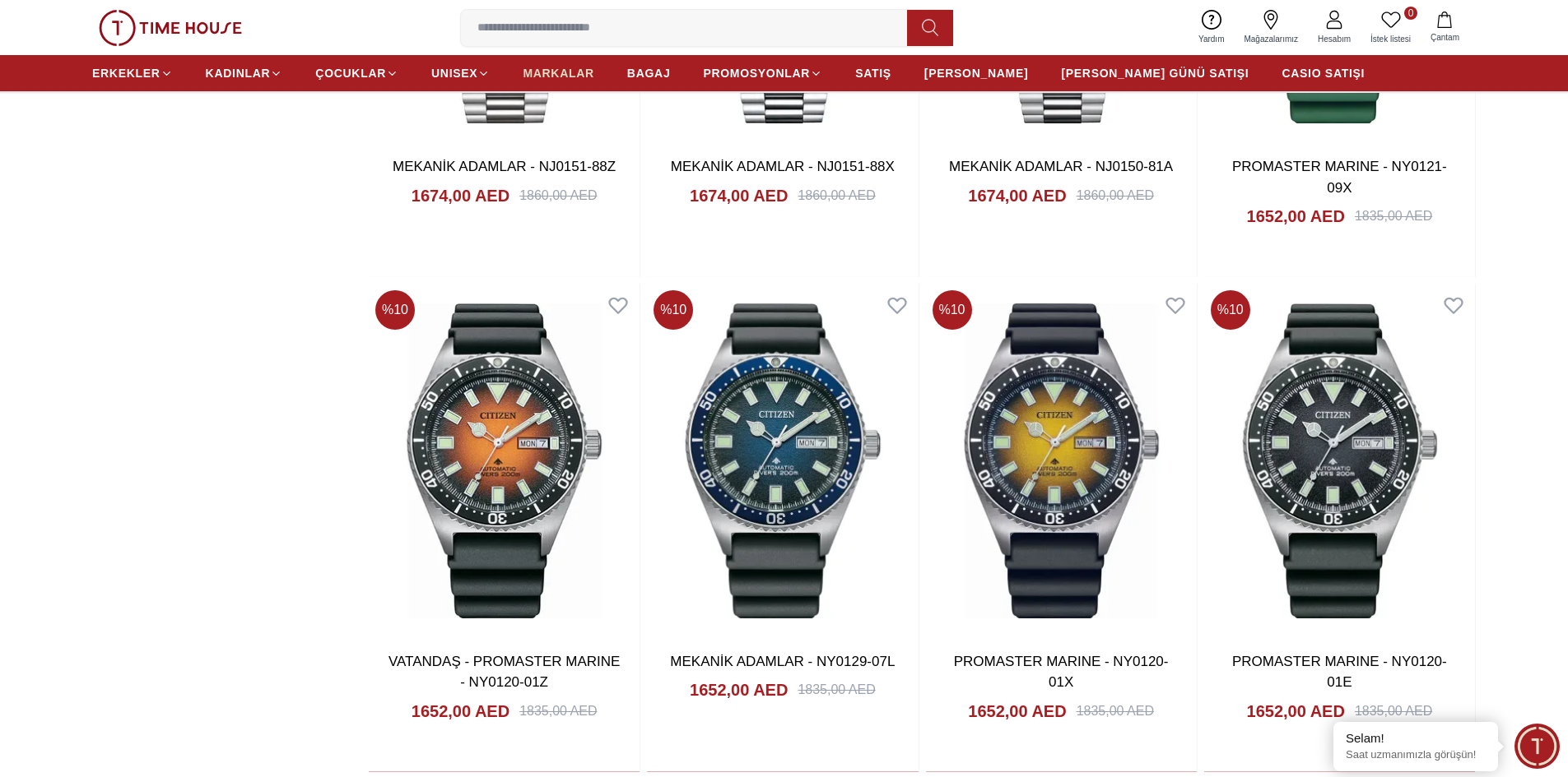
drag, startPoint x: 568, startPoint y: 72, endPoint x: 576, endPoint y: 71, distance: 8.1
click at [568, 72] on font "MARKALAR" at bounding box center [558, 73] width 71 height 13
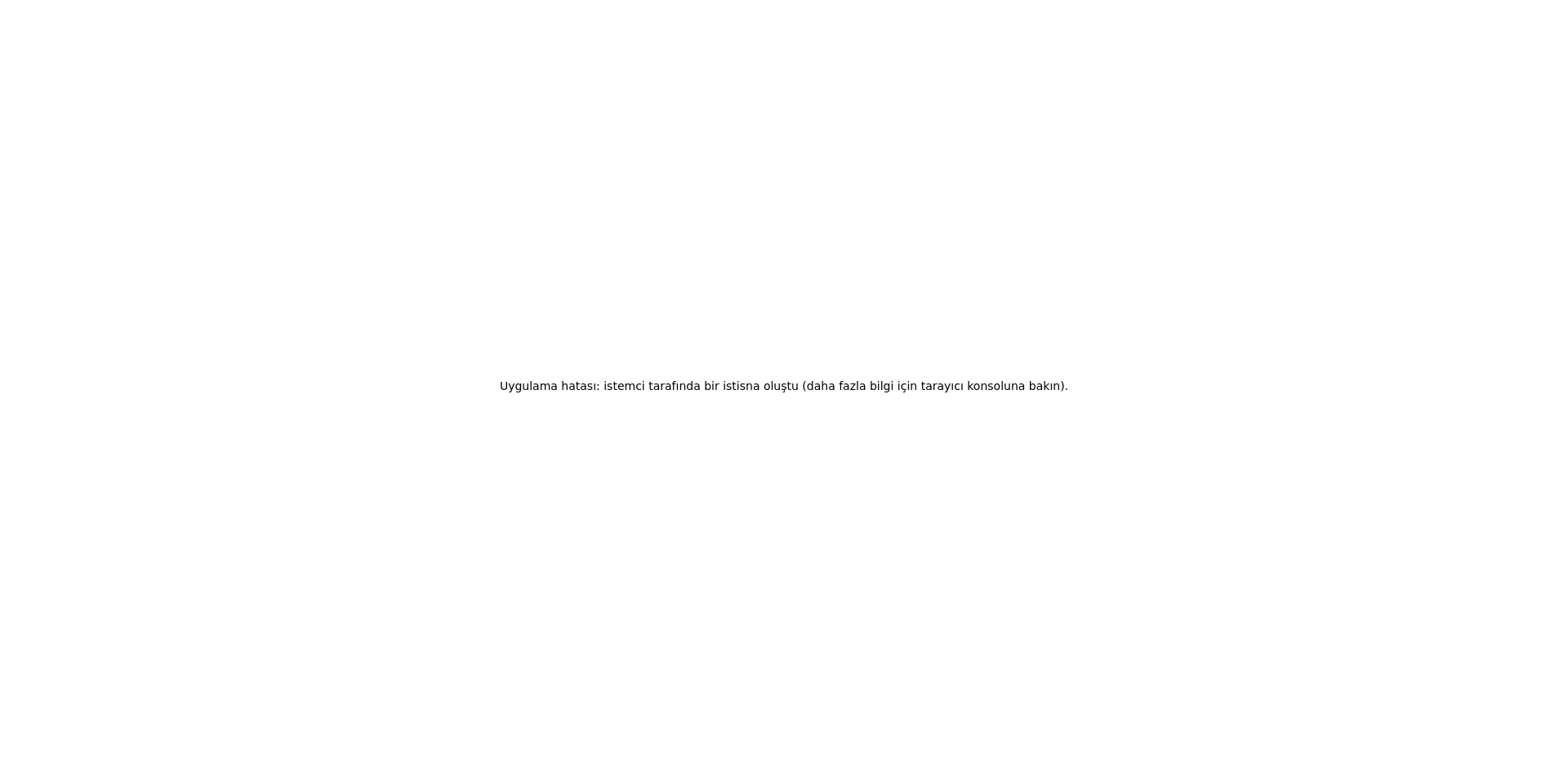
click at [713, 283] on div "Uygulama hatası: istemci tarafında bir istisna oluştu (daha fazla bilgi için ta…" at bounding box center [784, 385] width 1568 height 771
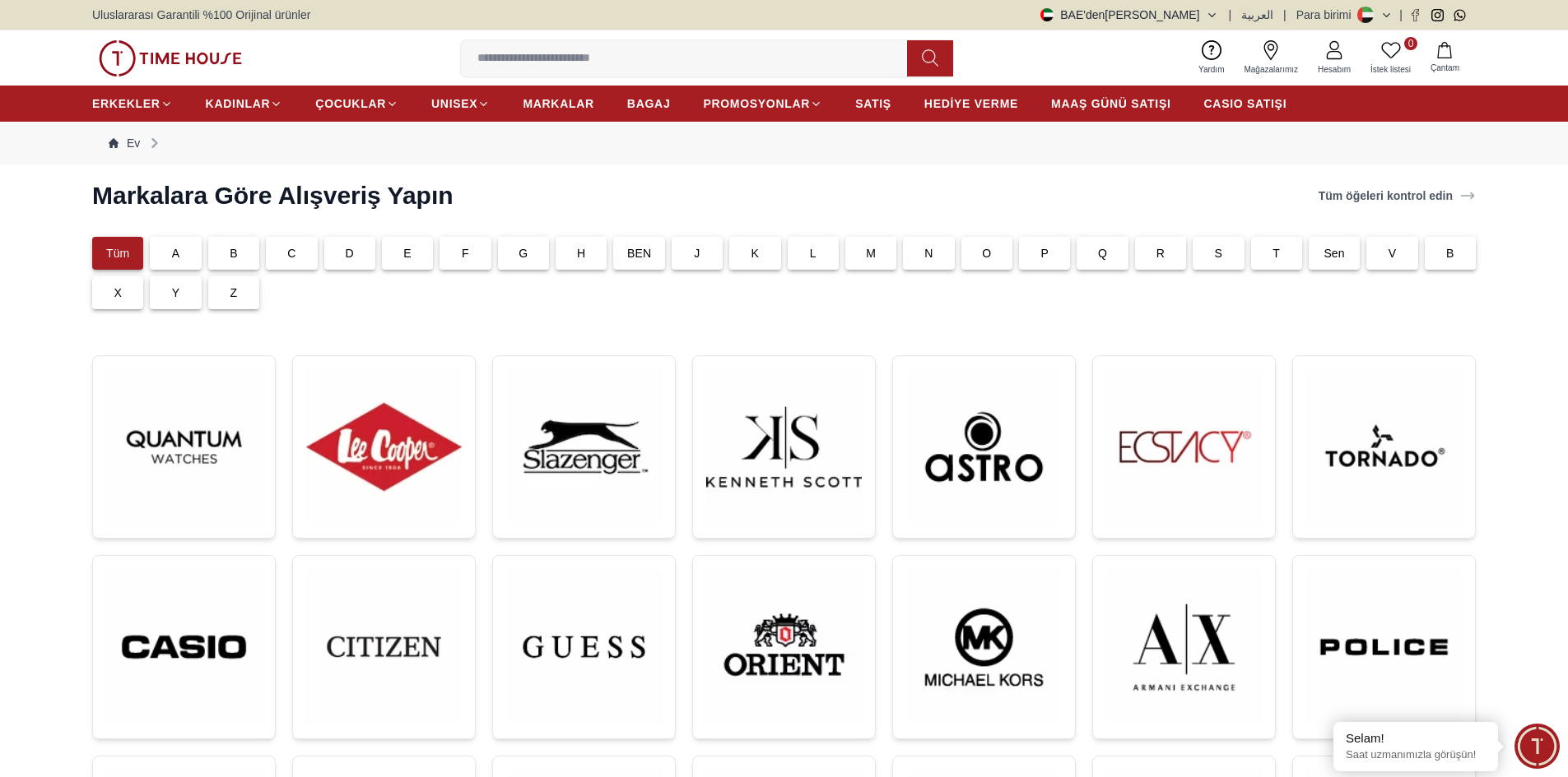
click at [203, 53] on img at bounding box center [170, 58] width 143 height 36
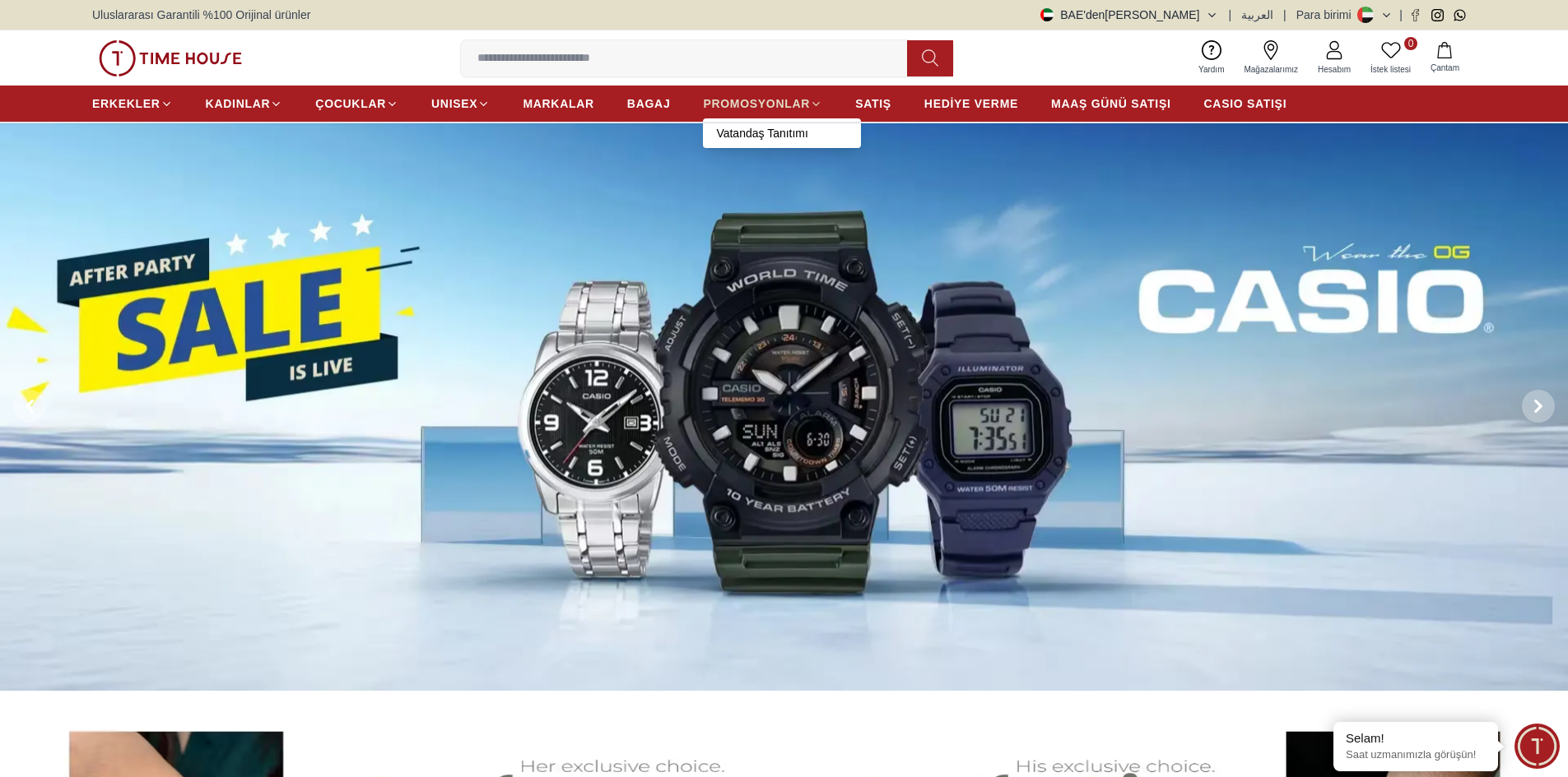
click at [749, 96] on span "PROMOSYONLAR" at bounding box center [756, 104] width 107 height 17
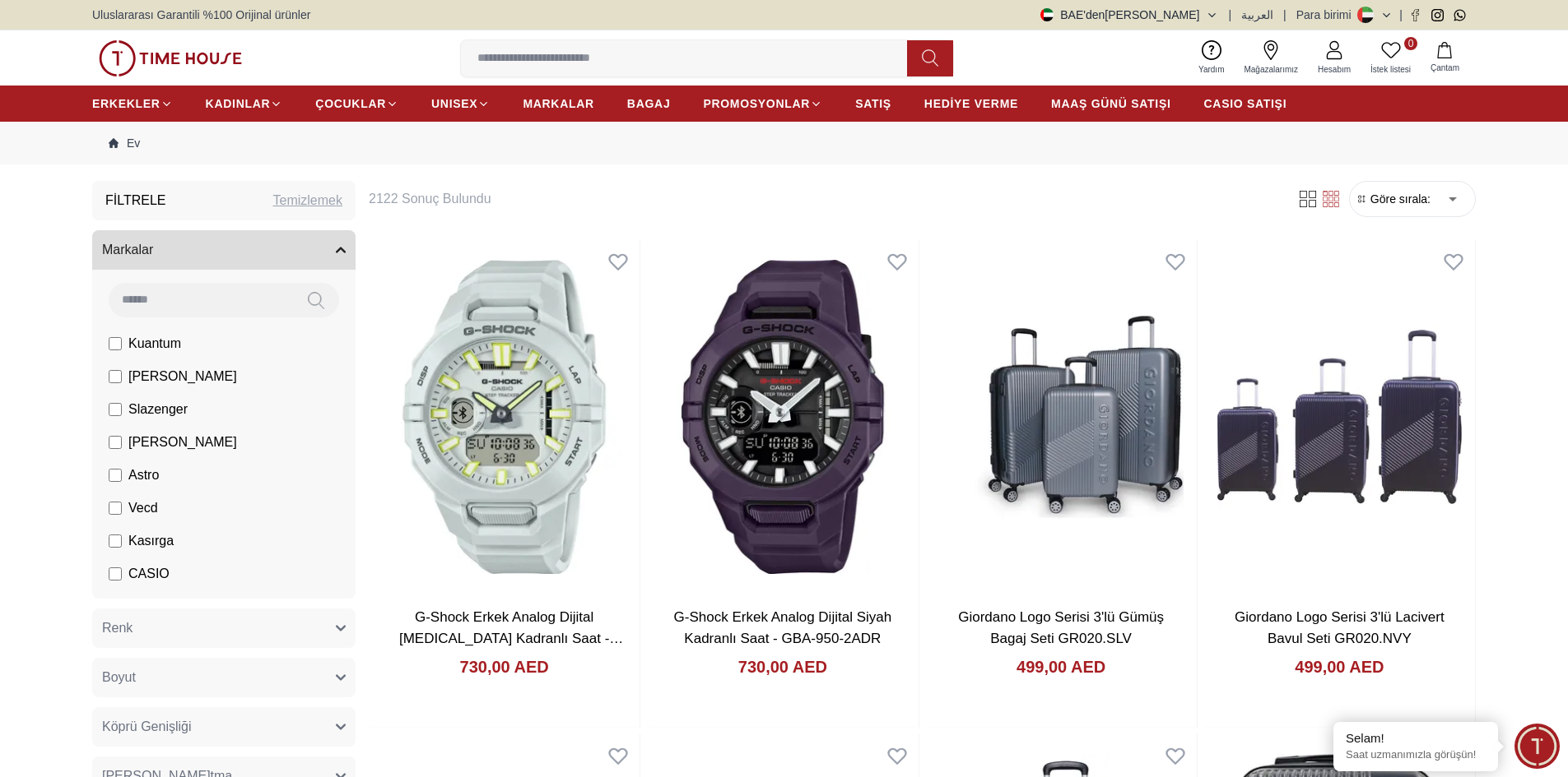
click at [1412, 194] on font "[PERSON_NAME] sırala:" at bounding box center [1401, 199] width 60 height 13
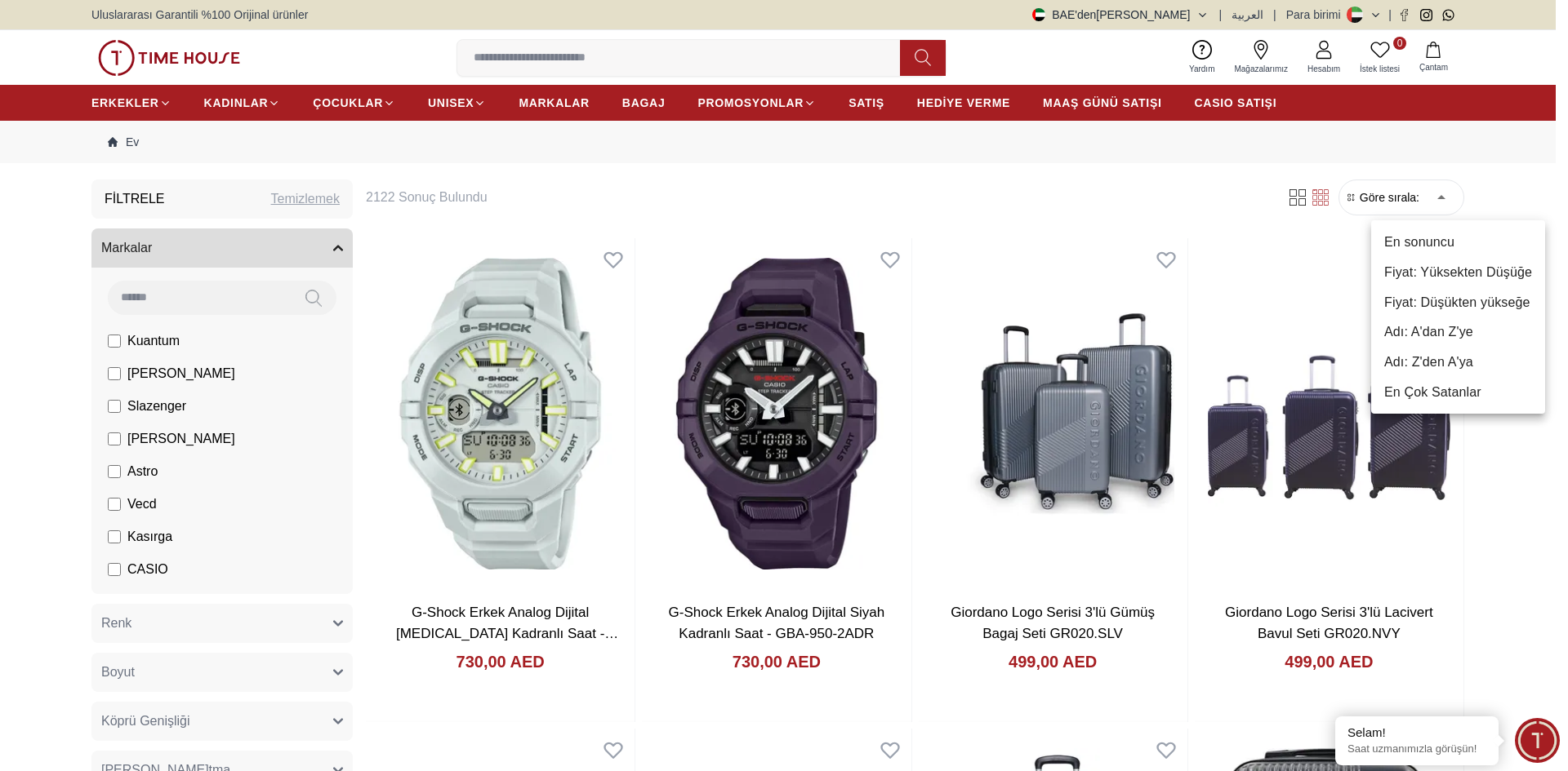
click at [1429, 272] on font "Fiyat: Yüksekten Düşüğe" at bounding box center [1457, 272] width 147 height 14
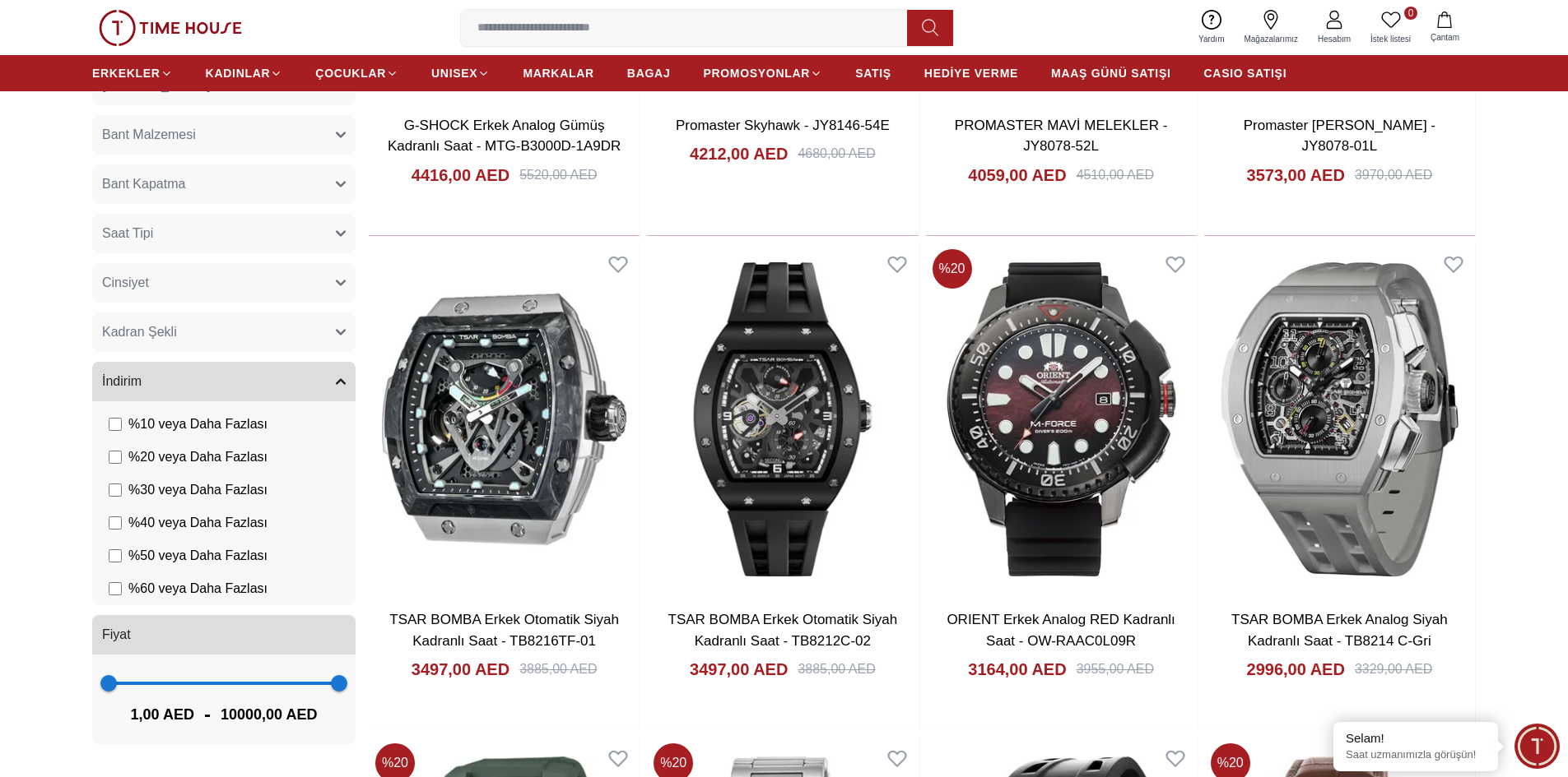
scroll to position [1399, 0]
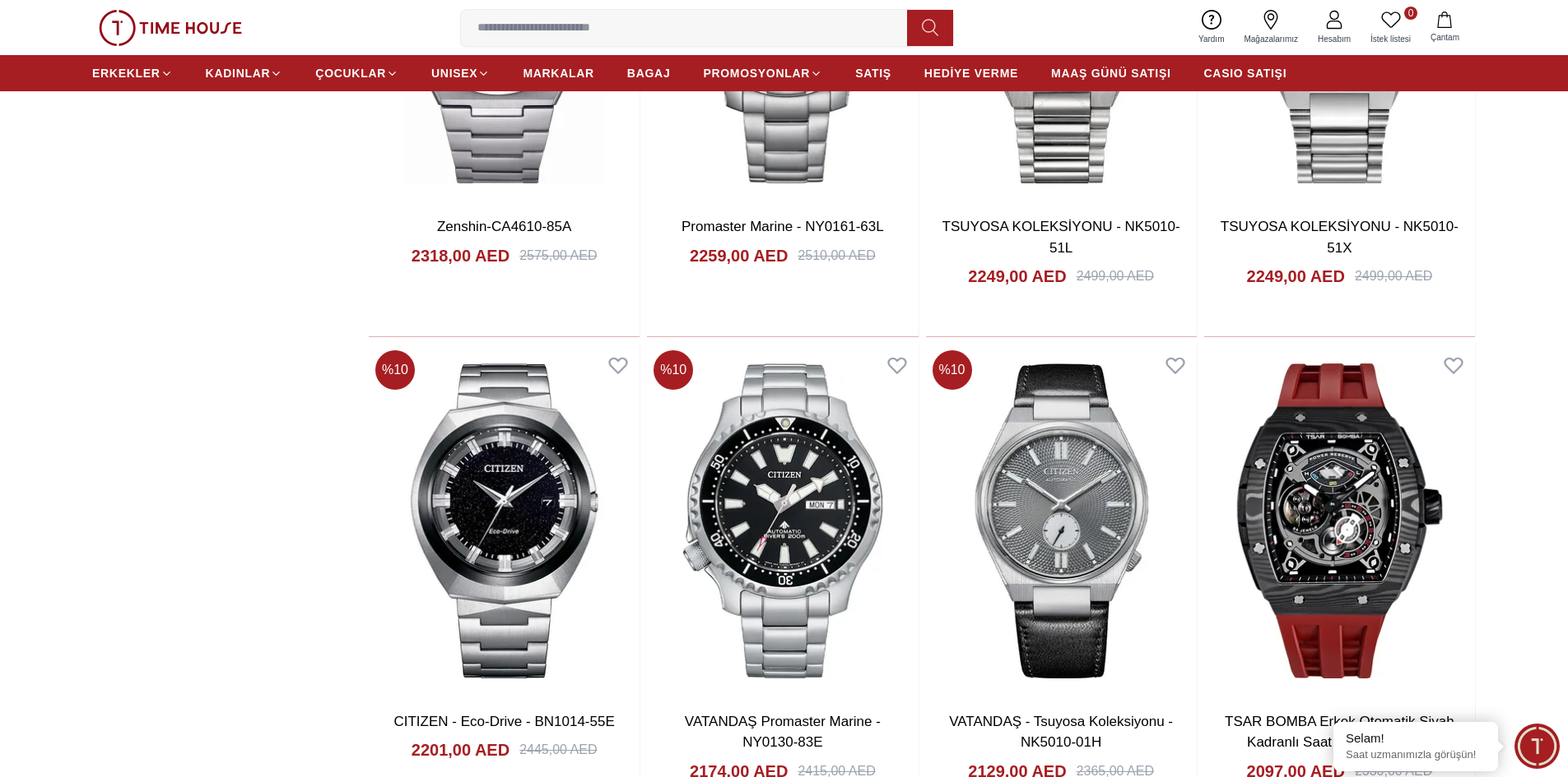
scroll to position [3836, 0]
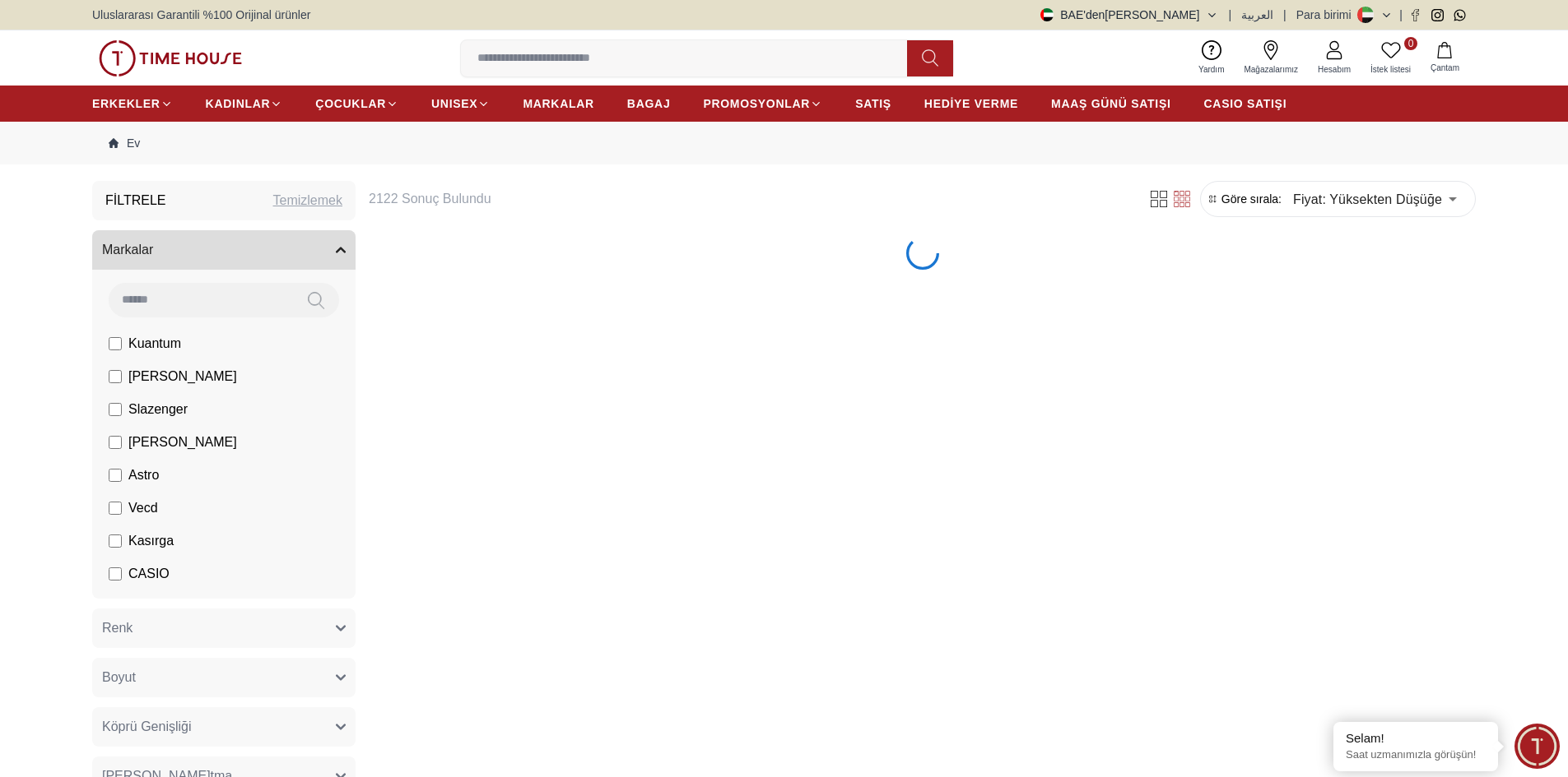
type input "******"
